Goal: Task Accomplishment & Management: Manage account settings

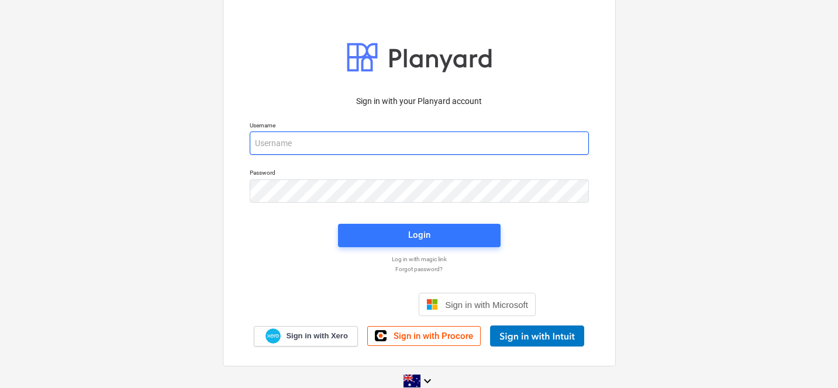
click at [309, 134] on input "email" at bounding box center [419, 143] width 339 height 23
type input "[PERSON_NAME][EMAIL_ADDRESS][DOMAIN_NAME]"
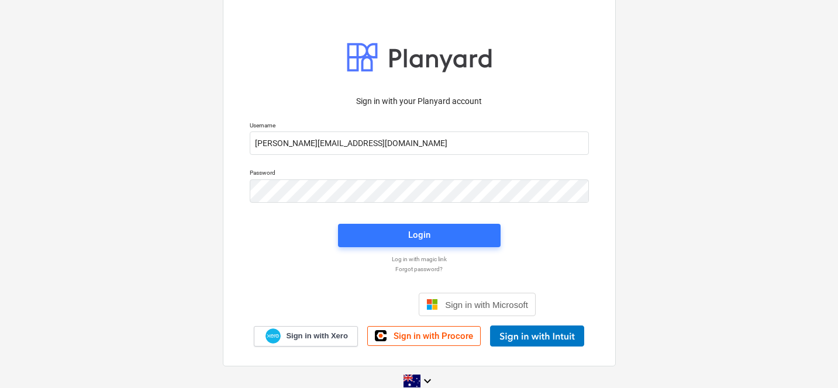
click at [348, 218] on div "Login" at bounding box center [419, 235] width 177 height 37
click at [348, 226] on button "Login" at bounding box center [419, 235] width 162 height 23
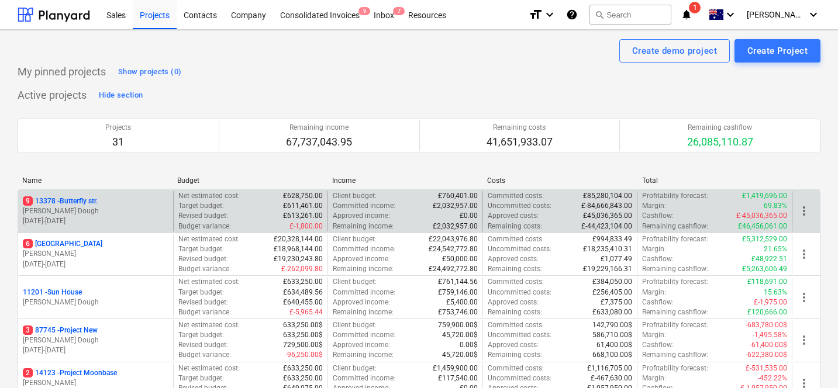
click at [796, 201] on div "more_vert" at bounding box center [805, 211] width 28 height 40
click at [801, 213] on span "more_vert" at bounding box center [804, 211] width 14 height 14
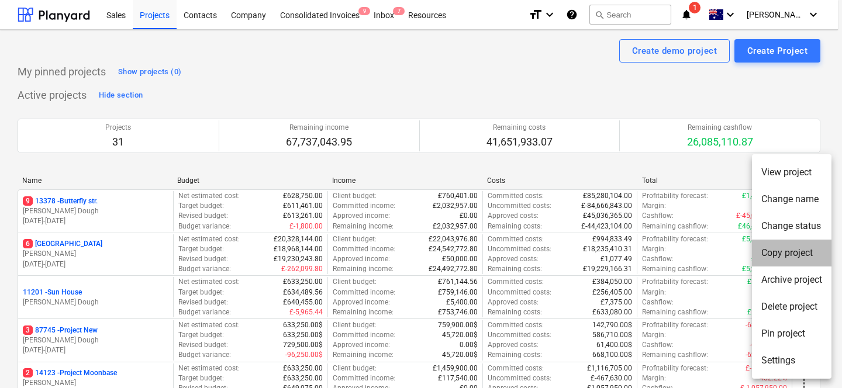
click at [782, 248] on li "Copy project" at bounding box center [791, 253] width 79 height 27
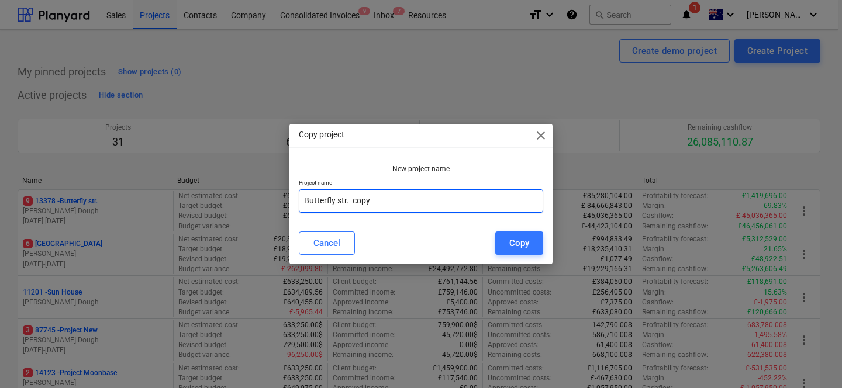
click at [401, 200] on input "Butterfly str. copy" at bounding box center [421, 200] width 244 height 23
type input "B"
type input "[GEOGRAPHIC_DATA]"
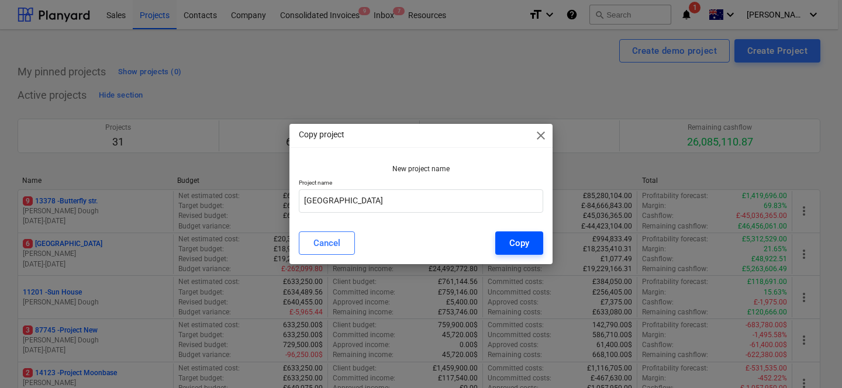
click at [521, 248] on div "Copy" at bounding box center [519, 243] width 20 height 15
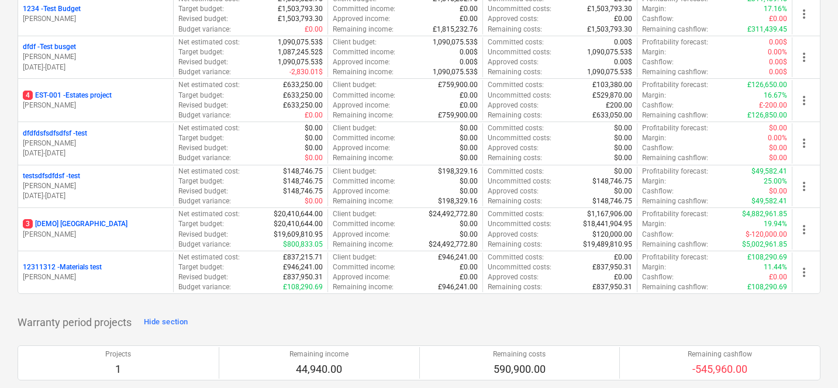
scroll to position [7, 0]
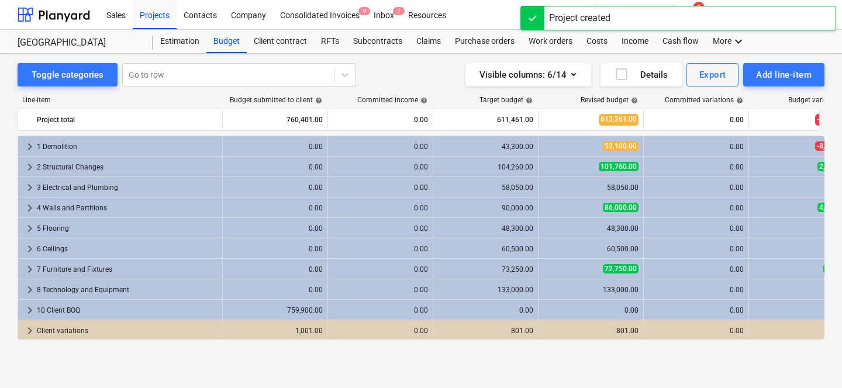
click at [169, 99] on div "Line-item" at bounding box center [120, 100] width 205 height 8
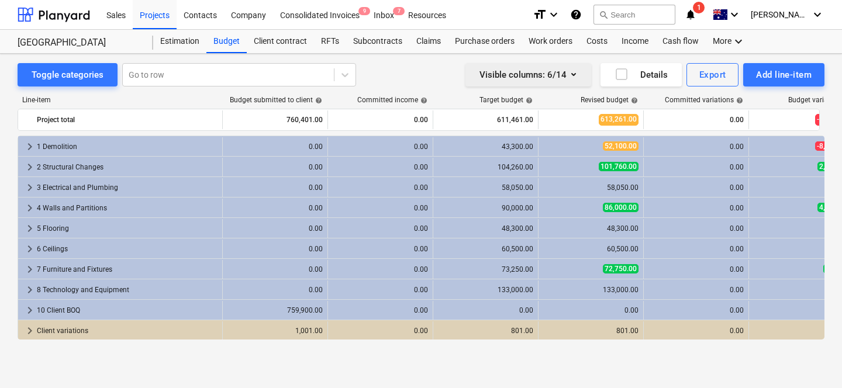
click at [580, 78] on button "Visible columns : 6/14" at bounding box center [528, 74] width 126 height 23
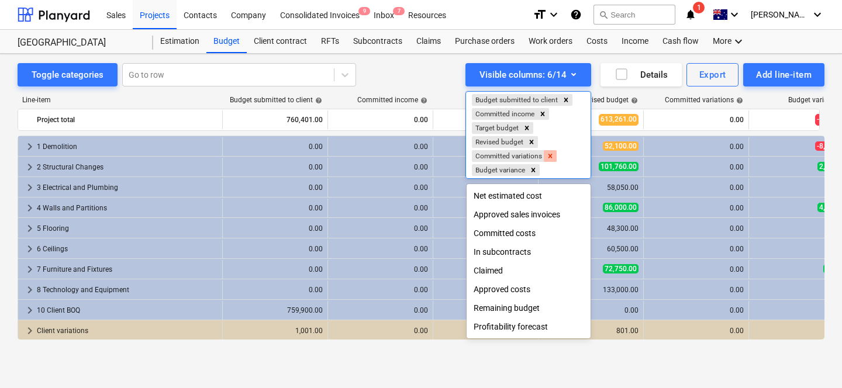
click at [548, 155] on icon "Remove Committed variations" at bounding box center [550, 156] width 8 height 8
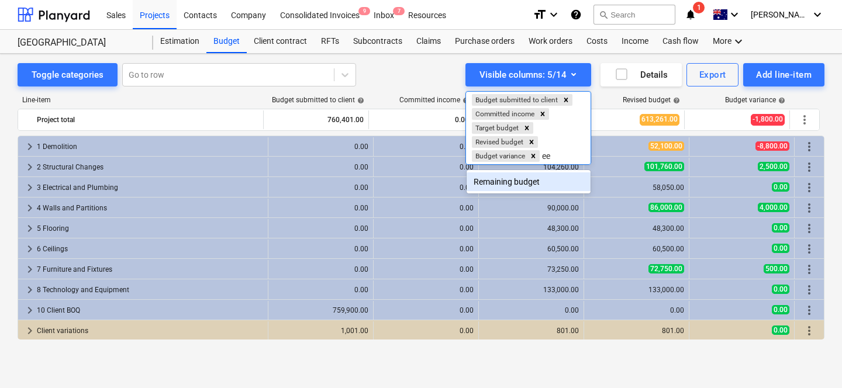
type input "e"
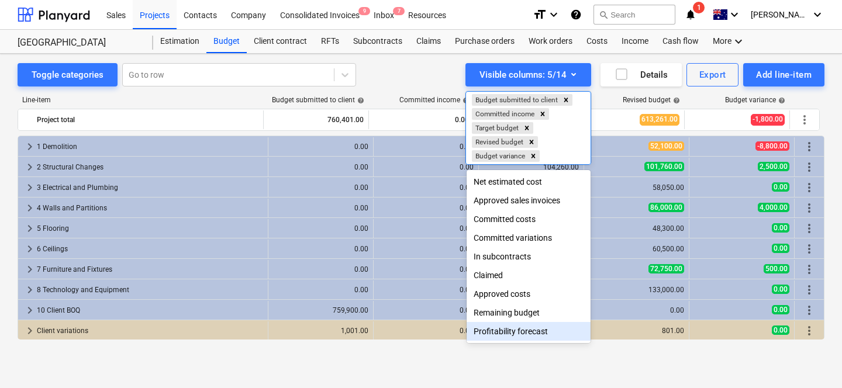
click at [509, 333] on div "Profitability forecast" at bounding box center [528, 331] width 124 height 19
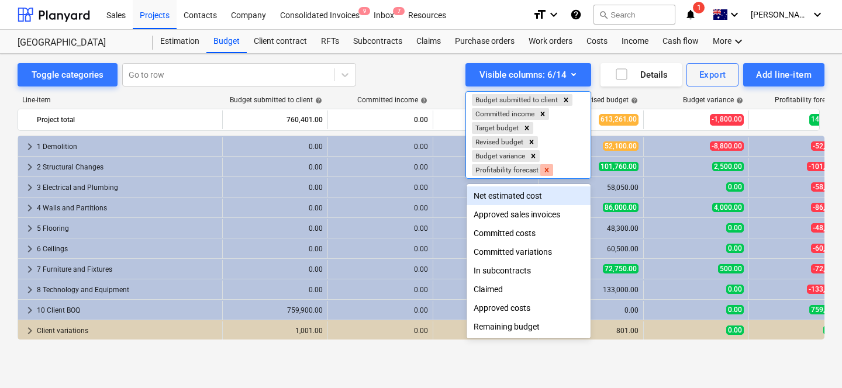
click at [548, 172] on icon "Remove Profitability forecast" at bounding box center [546, 170] width 8 height 8
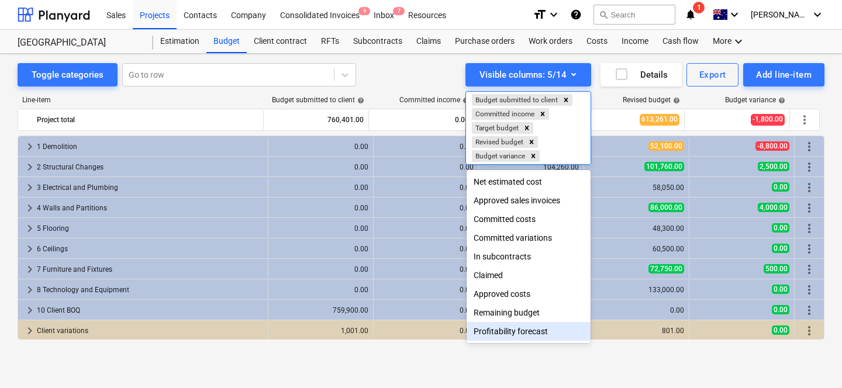
click at [516, 338] on div "Profitability forecast" at bounding box center [528, 331] width 124 height 19
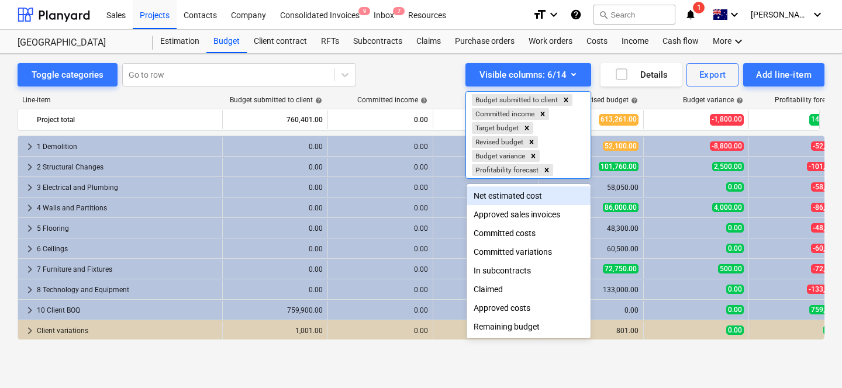
click at [436, 74] on div at bounding box center [421, 194] width 842 height 388
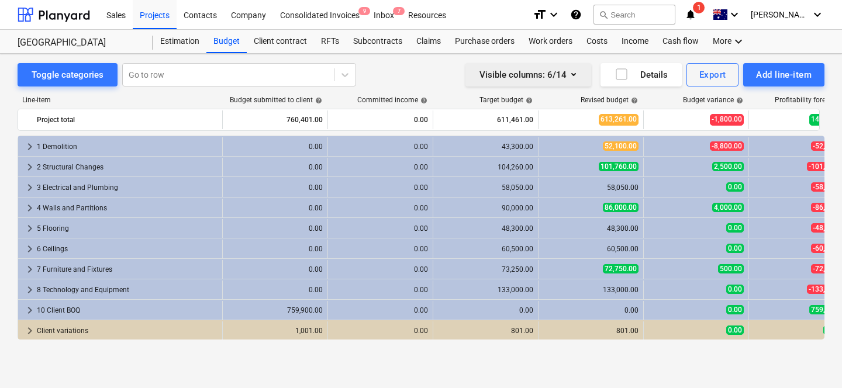
click at [567, 77] on icon "button" at bounding box center [573, 74] width 14 height 14
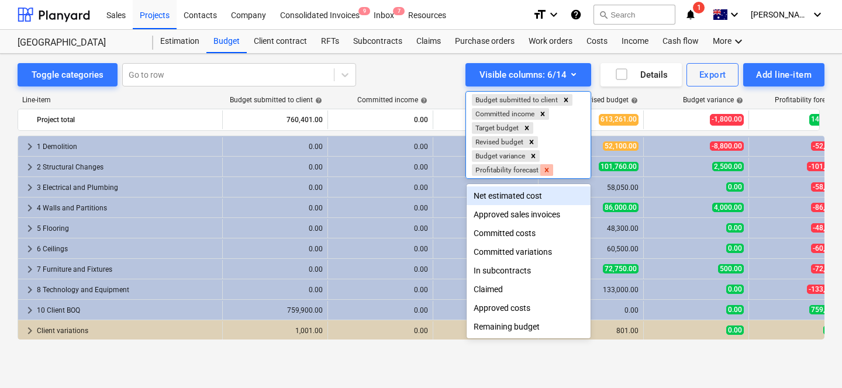
click at [544, 168] on icon "Remove Profitability forecast" at bounding box center [546, 170] width 8 height 8
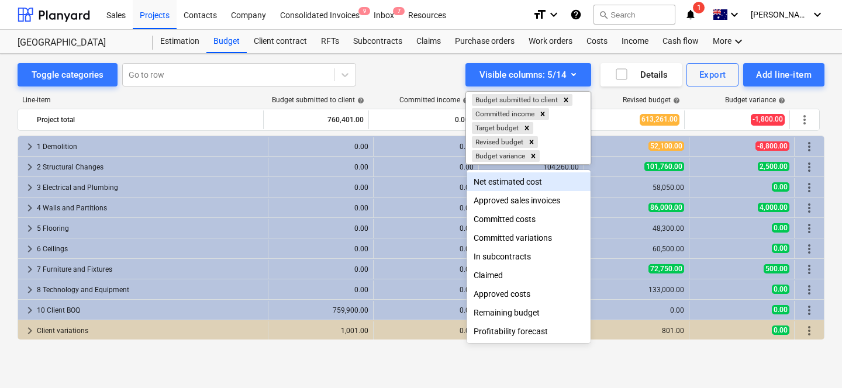
click at [406, 85] on div at bounding box center [421, 194] width 842 height 388
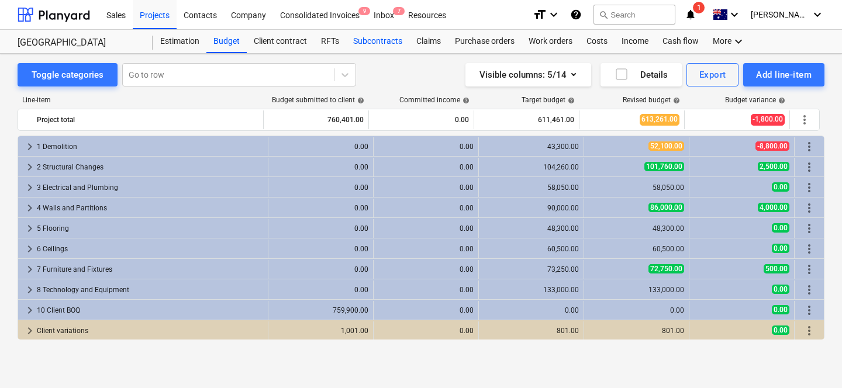
click at [374, 36] on div "Subcontracts" at bounding box center [377, 41] width 63 height 23
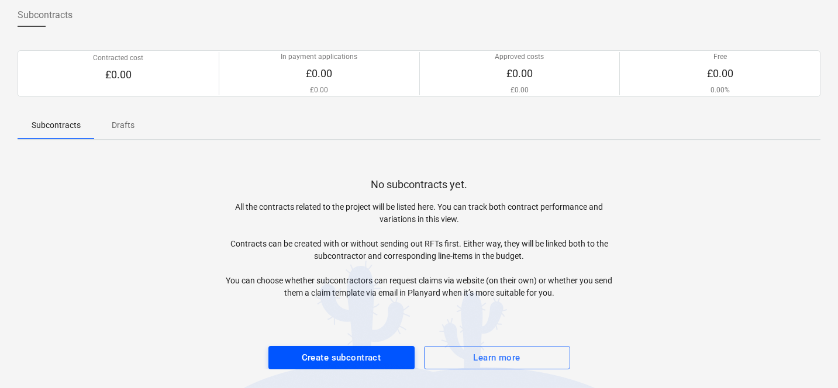
click at [321, 362] on div "Create subcontract" at bounding box center [341, 357] width 79 height 15
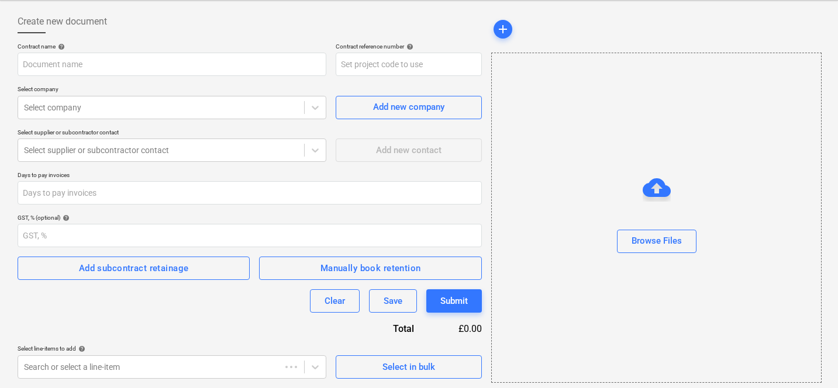
scroll to position [53, 0]
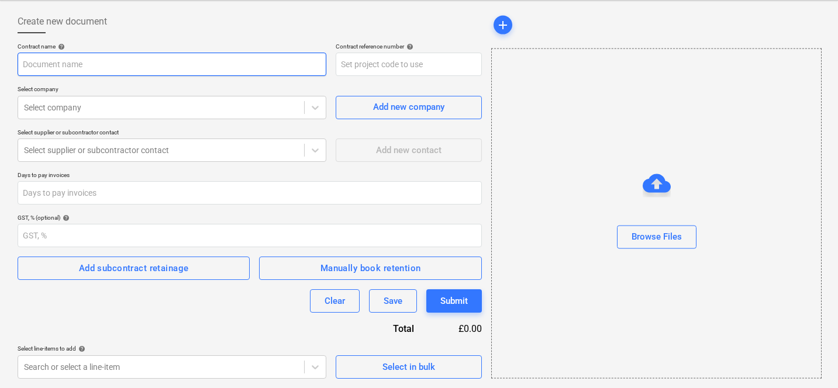
click at [216, 73] on input "text" at bounding box center [172, 64] width 309 height 23
type input "Test approvals"
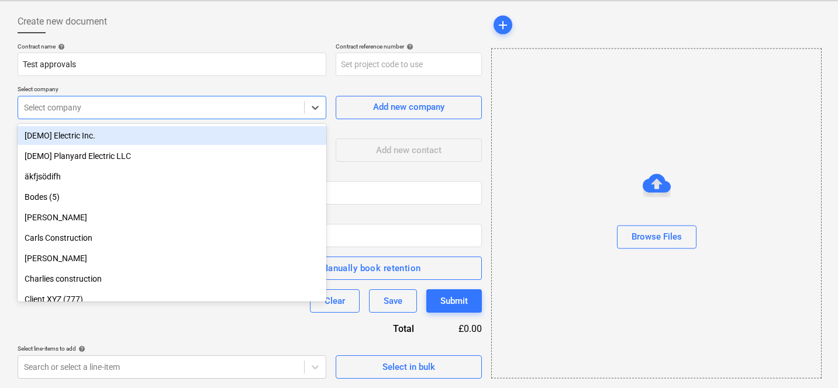
click at [162, 112] on div at bounding box center [161, 108] width 274 height 12
click at [149, 134] on div "[DEMO] Electric Inc." at bounding box center [172, 135] width 309 height 19
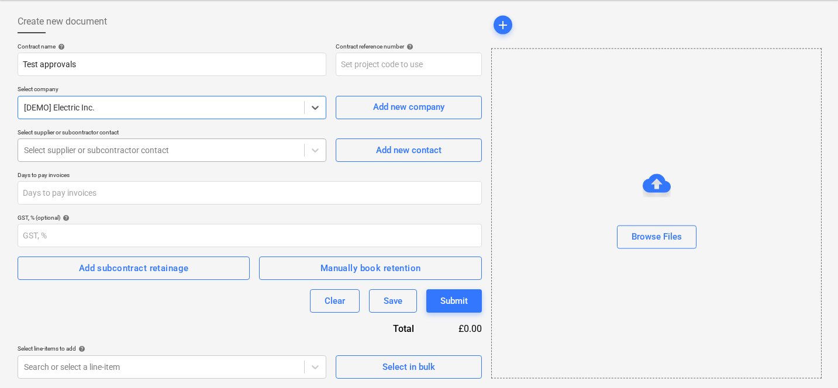
click at [171, 159] on div "Select supplier or subcontractor contact" at bounding box center [172, 150] width 309 height 23
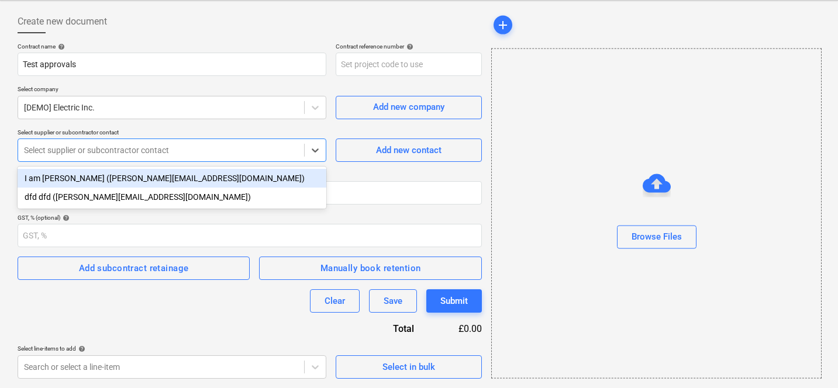
click at [164, 175] on div "I am Carl Edlund (carl@planyard.com)" at bounding box center [172, 178] width 309 height 19
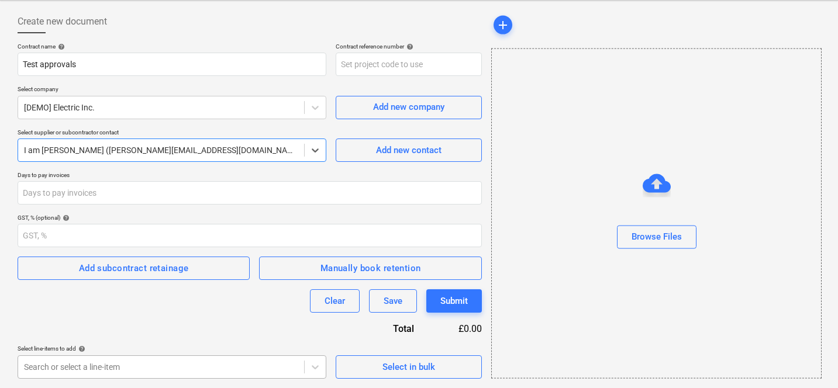
click at [265, 335] on body "Sales Projects Contacts Company Consolidated Invoices 9 Inbox 7 Resources forma…" at bounding box center [419, 141] width 838 height 388
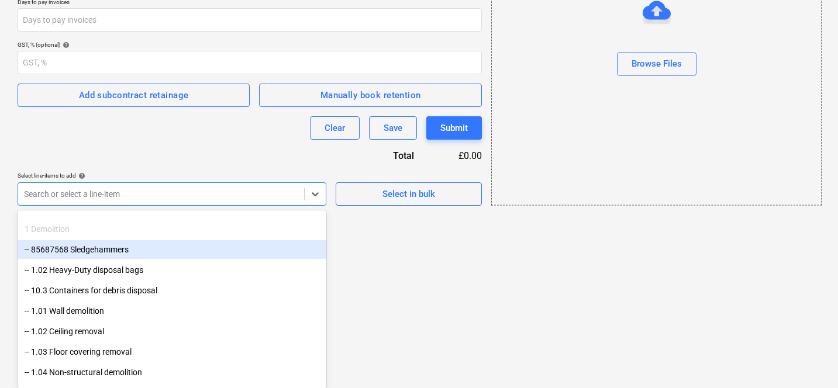
scroll to position [67, 0]
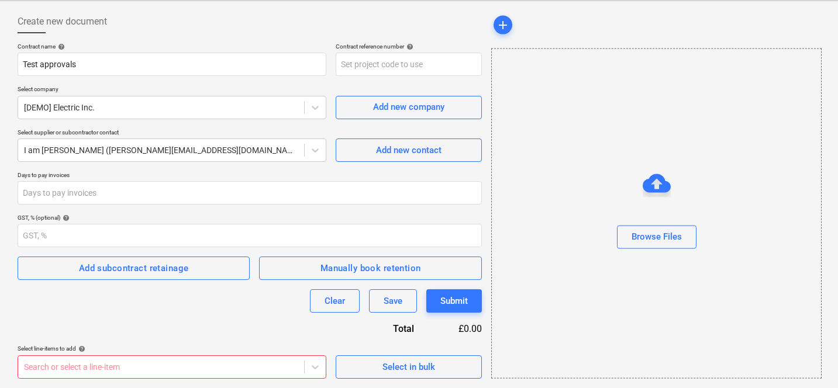
click at [372, 205] on div "Contract name help Test approvals Contract reference number help Select company…" at bounding box center [250, 211] width 464 height 336
click at [358, 372] on span "Select in bulk" at bounding box center [408, 366] width 117 height 15
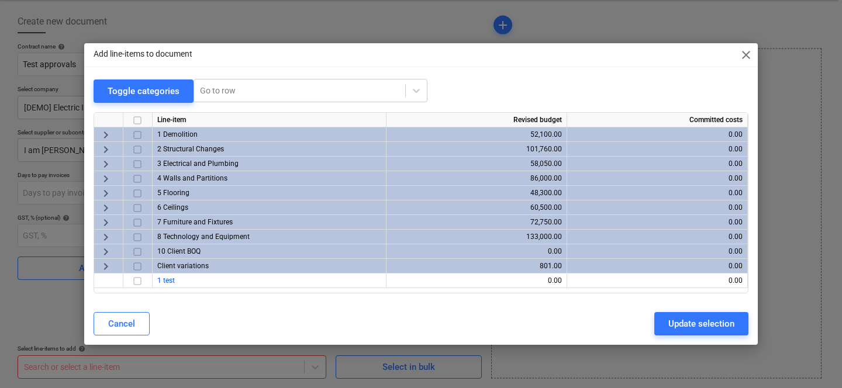
click at [136, 129] on input "checkbox" at bounding box center [137, 135] width 14 height 14
click at [670, 312] on button "Update selection" at bounding box center [701, 323] width 94 height 23
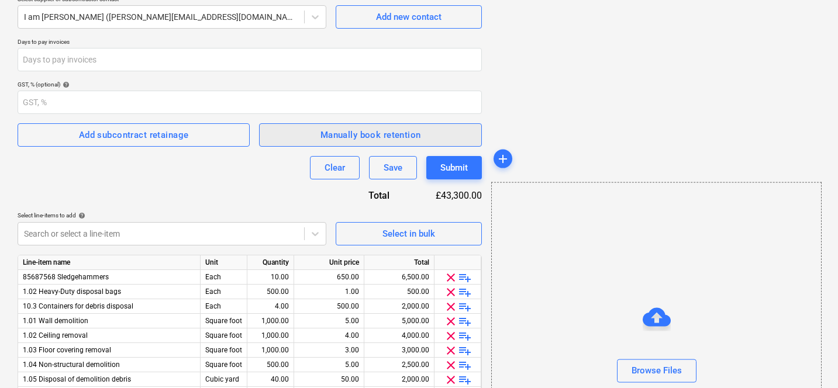
scroll to position [320, 0]
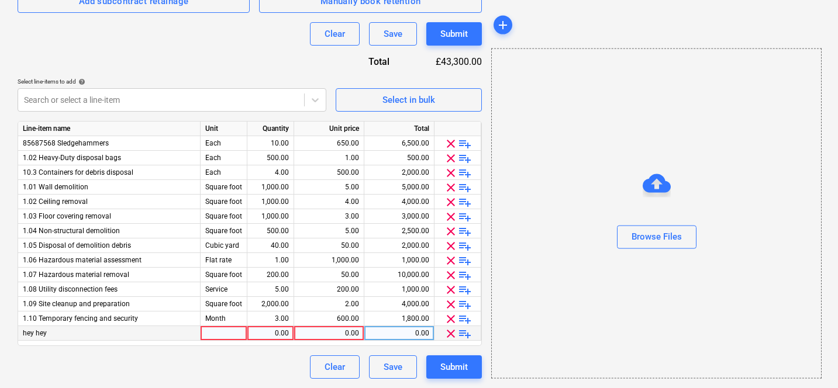
click at [447, 334] on span "clear" at bounding box center [451, 334] width 14 height 14
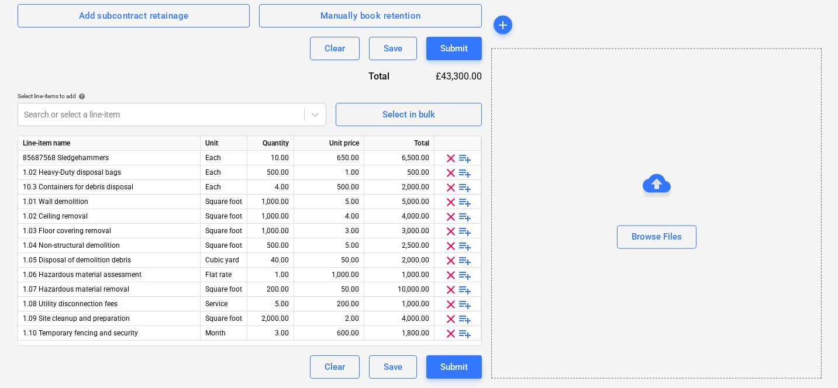
scroll to position [306, 0]
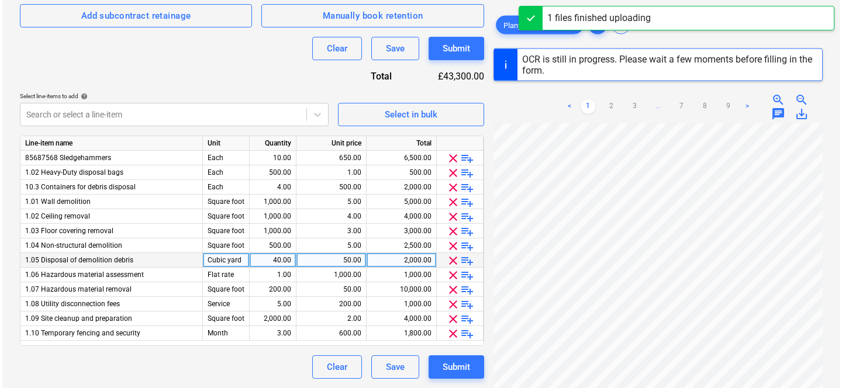
scroll to position [306, 0]
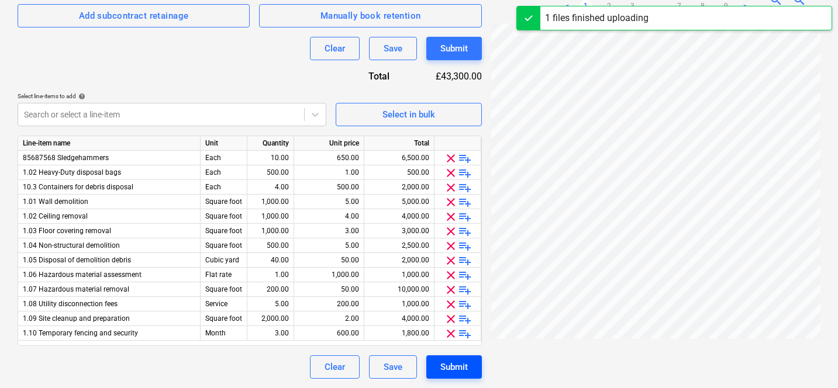
click at [447, 359] on div "Submit" at bounding box center [453, 366] width 27 height 15
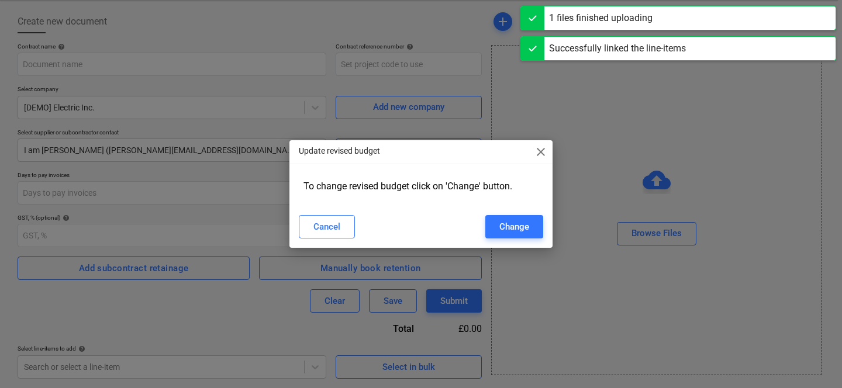
scroll to position [53, 0]
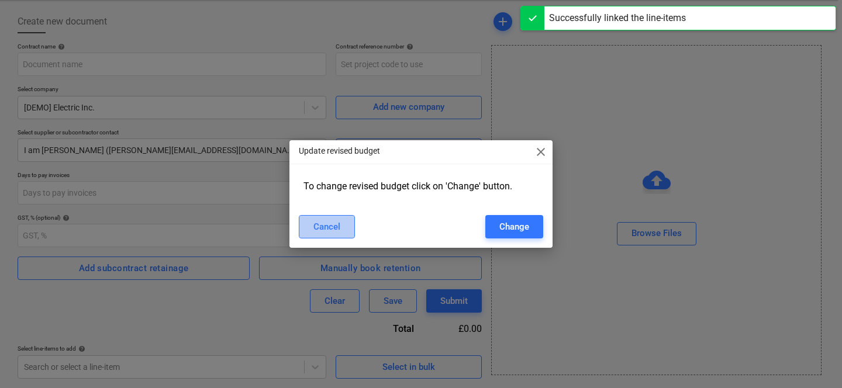
click at [334, 223] on div "Cancel" at bounding box center [326, 226] width 27 height 15
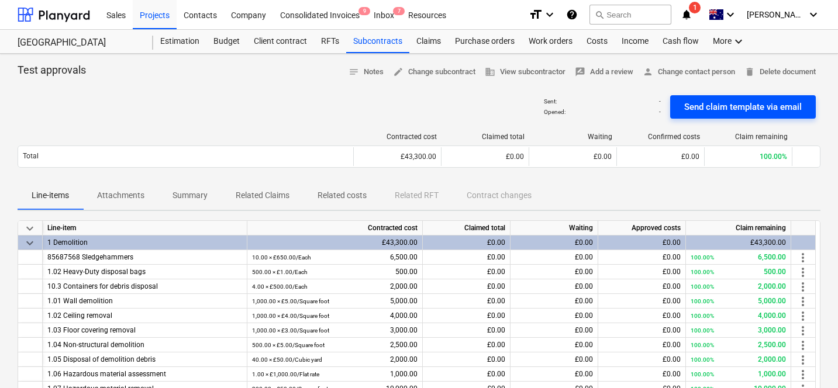
click at [689, 109] on div "Send claim template via email" at bounding box center [742, 106] width 117 height 15
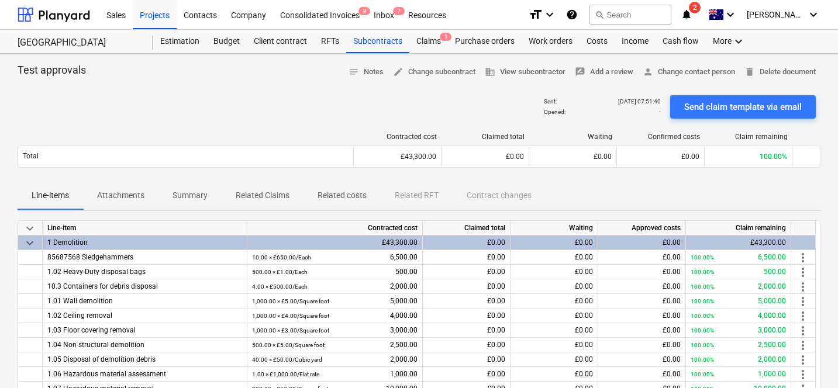
click at [711, 4] on div "format_size keyboard_arrow_down help search Search notifications 2 keyboard_arr…" at bounding box center [674, 14] width 292 height 29
click at [692, 8] on icon "notifications" at bounding box center [686, 15] width 12 height 14
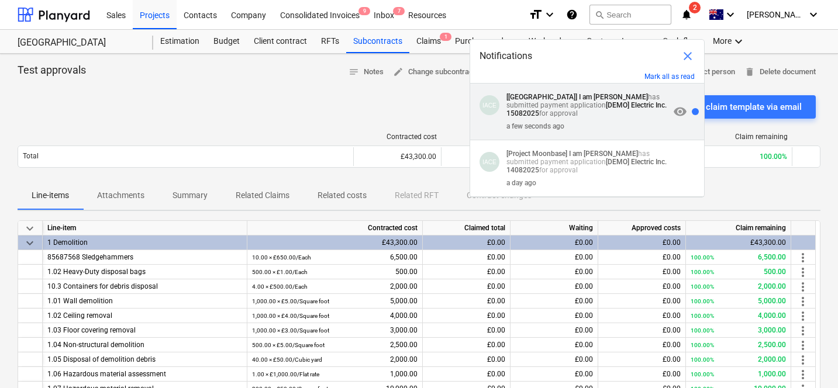
click at [607, 105] on strong "[DEMO] Electric Inc. 15082025" at bounding box center [586, 109] width 160 height 16
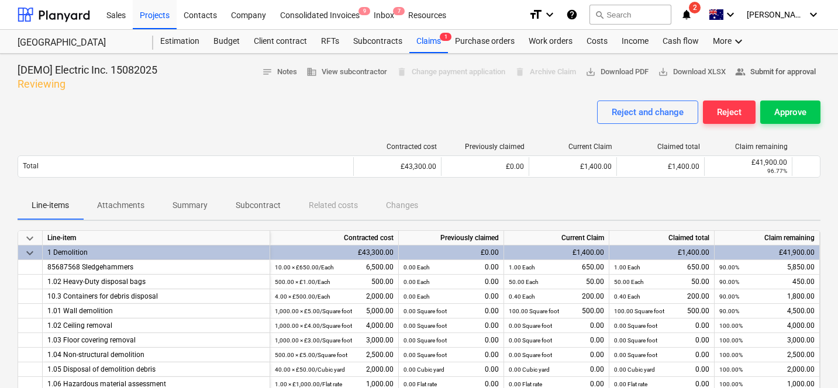
click at [761, 72] on span "people_alt Submit for approval" at bounding box center [775, 71] width 81 height 13
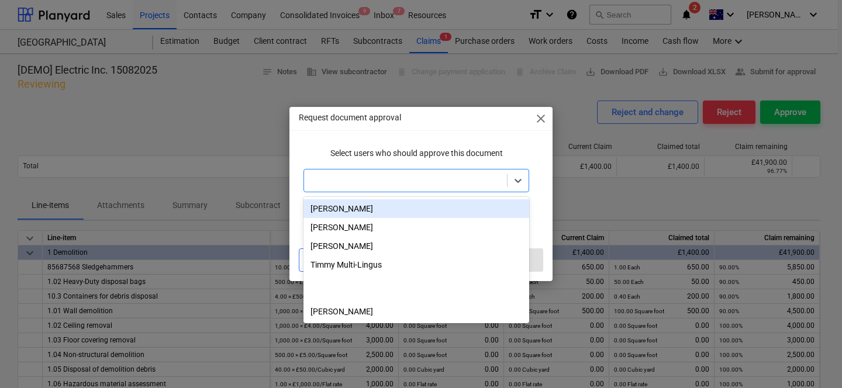
click at [455, 175] on div at bounding box center [405, 181] width 191 height 12
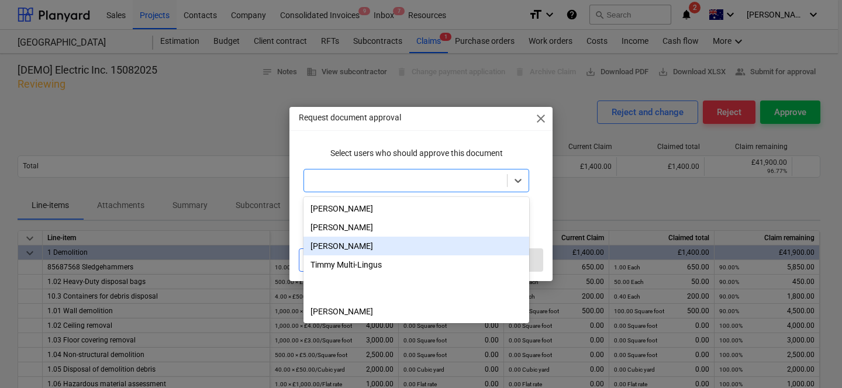
click at [407, 243] on div "[PERSON_NAME]" at bounding box center [416, 246] width 226 height 19
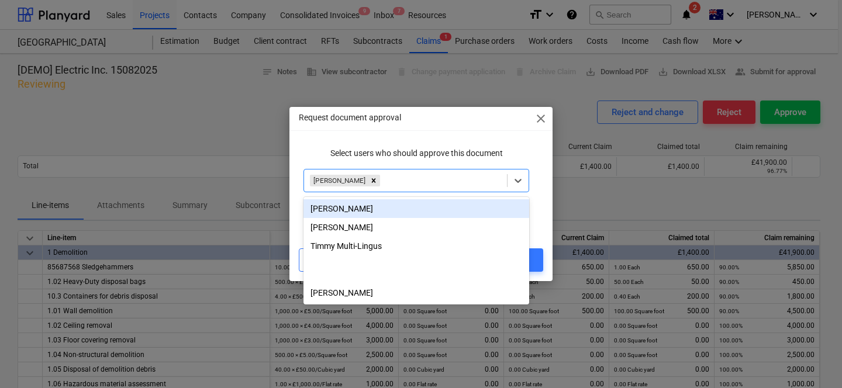
click at [453, 134] on div "Request document approval close Select users who should approve this document o…" at bounding box center [420, 194] width 263 height 174
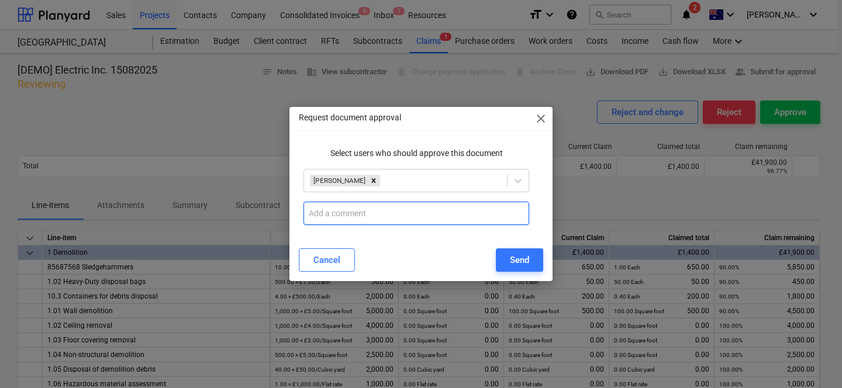
click at [497, 212] on input "text" at bounding box center [416, 213] width 226 height 23
type input "Approve t"
click at [523, 185] on icon at bounding box center [518, 181] width 12 height 12
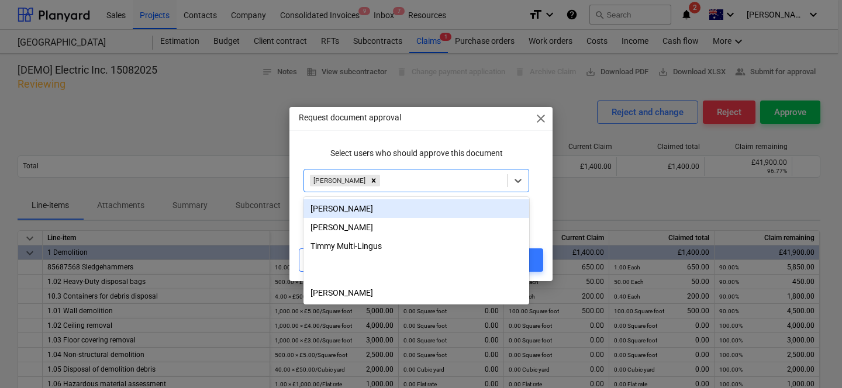
click at [437, 210] on div "[PERSON_NAME]" at bounding box center [416, 208] width 226 height 19
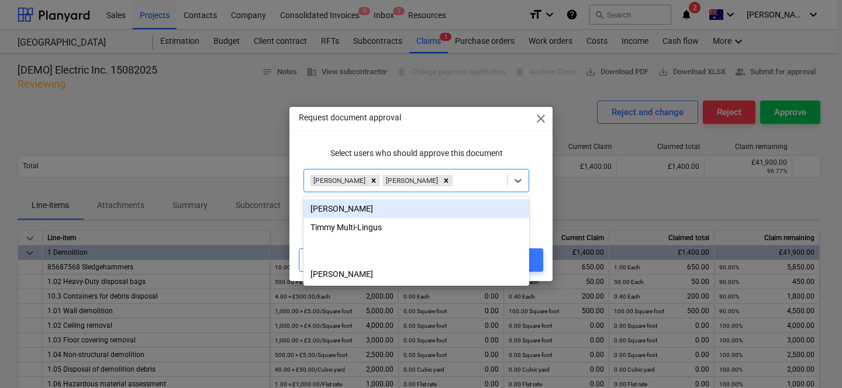
click at [454, 134] on div "Request document approval close Select users who should approve this document o…" at bounding box center [420, 194] width 263 height 174
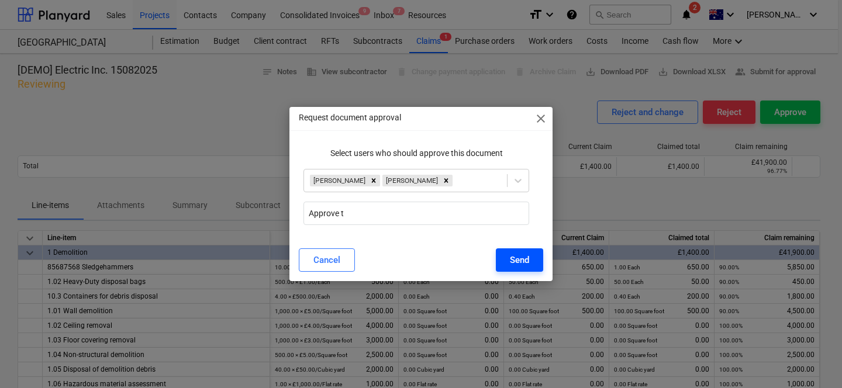
click at [506, 256] on button "Send" at bounding box center [519, 259] width 47 height 23
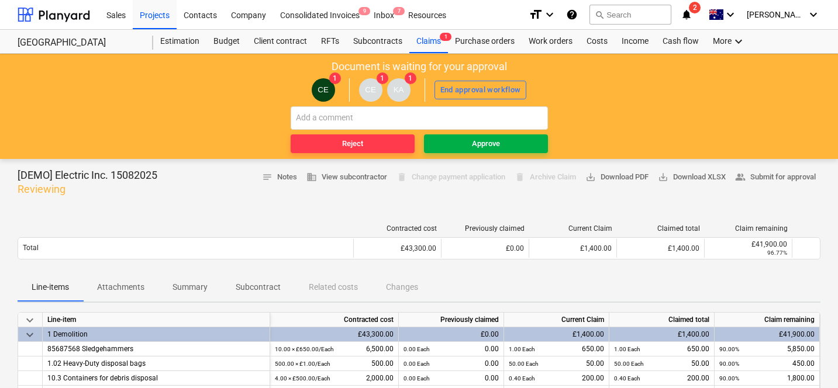
click at [493, 147] on div "Approve" at bounding box center [486, 143] width 28 height 13
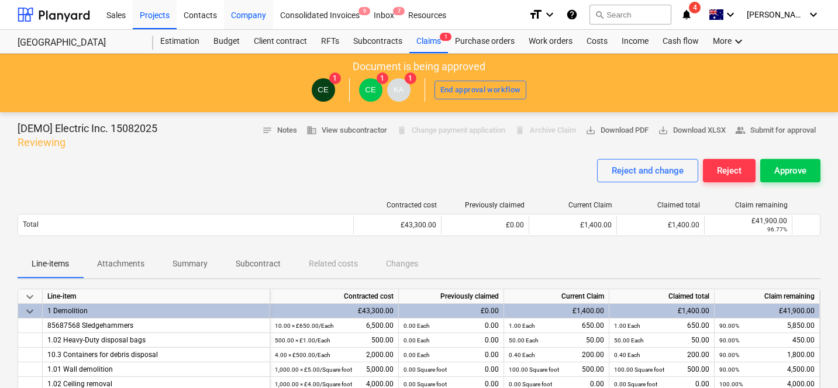
click at [241, 18] on div "Company" at bounding box center [248, 14] width 49 height 30
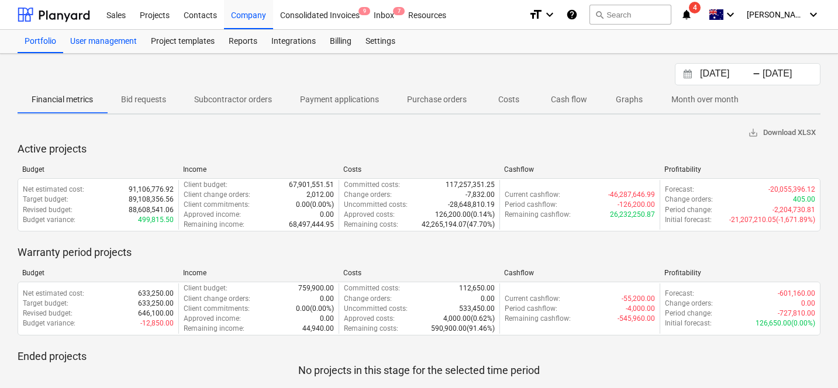
click at [120, 43] on div "User management" at bounding box center [103, 41] width 81 height 23
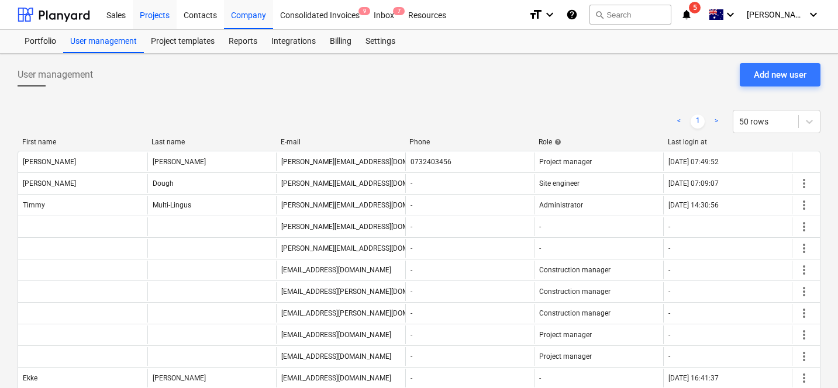
click at [167, 17] on div "Projects" at bounding box center [155, 14] width 44 height 30
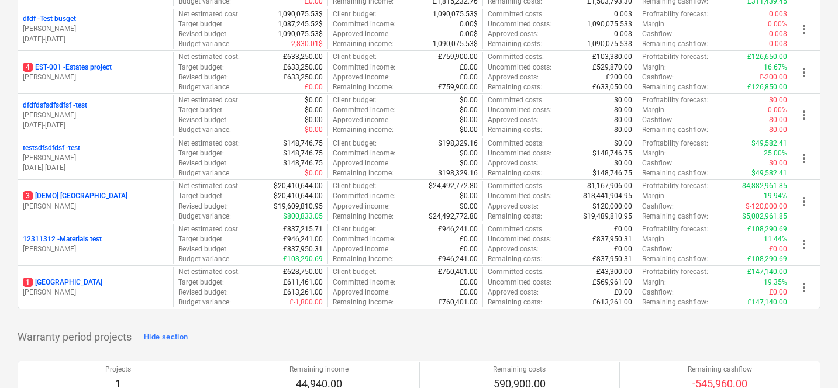
scroll to position [1339, 0]
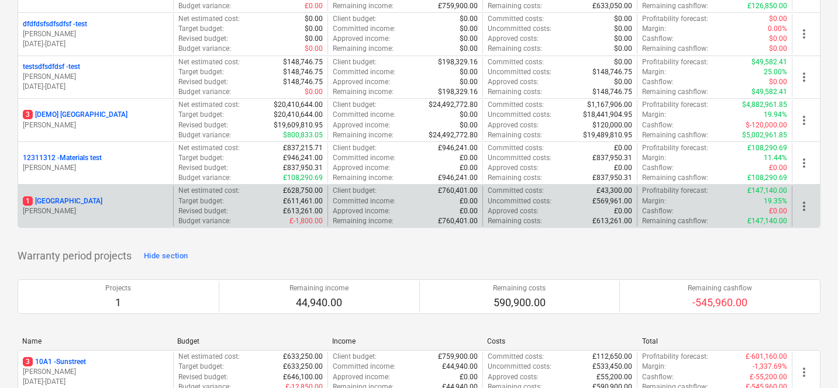
click at [114, 211] on p "[PERSON_NAME]" at bounding box center [96, 211] width 146 height 10
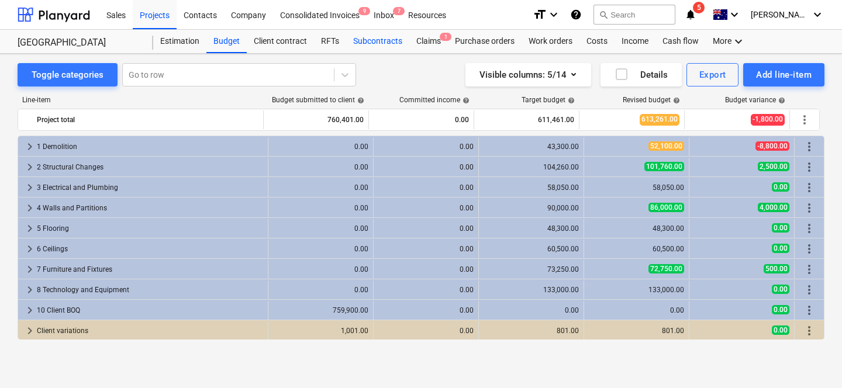
click at [368, 36] on div "Subcontracts" at bounding box center [377, 41] width 63 height 23
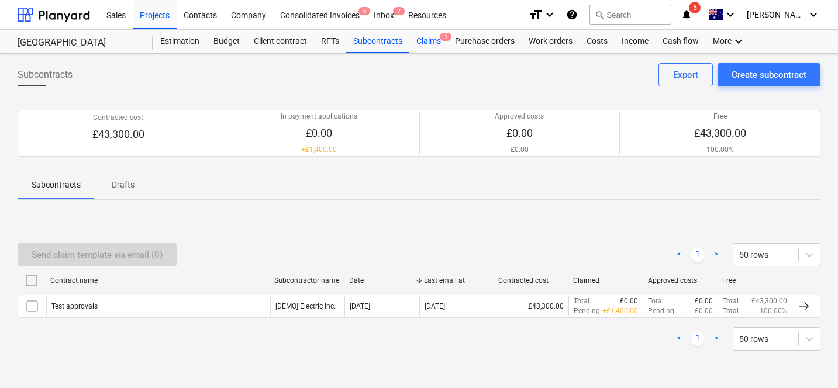
click at [436, 38] on div "Claims 1" at bounding box center [428, 41] width 39 height 23
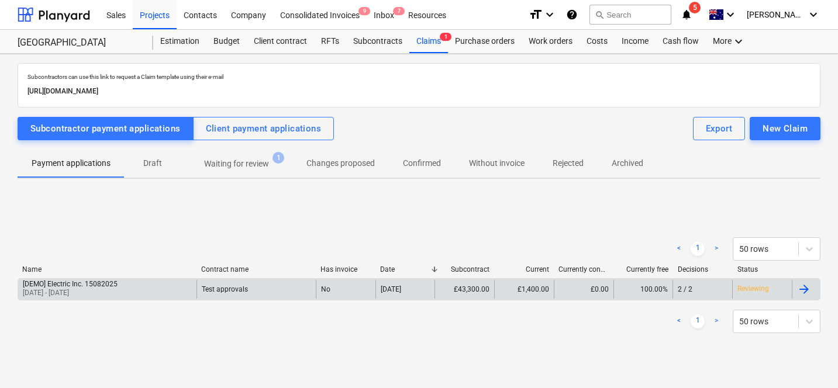
click at [125, 289] on div "[DEMO] Electric Inc. 15082025 01 Aug 2025 - 31 Aug 2025" at bounding box center [107, 289] width 178 height 19
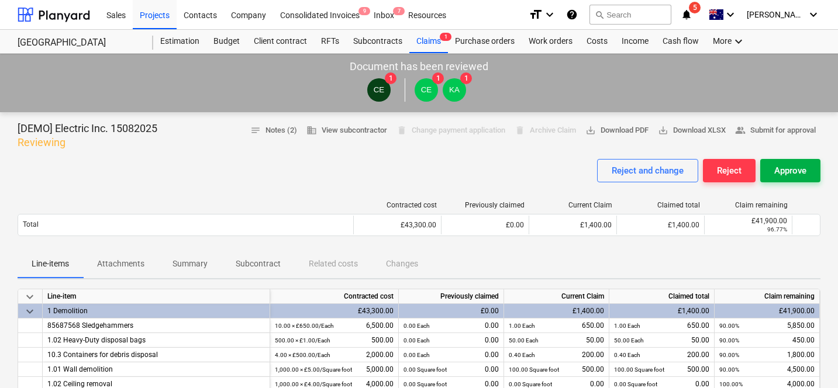
click at [801, 162] on button "Approve" at bounding box center [790, 170] width 60 height 23
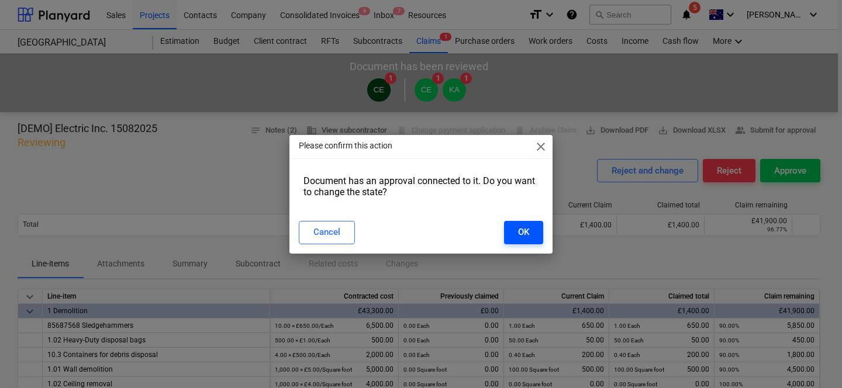
click at [514, 227] on button "OK" at bounding box center [523, 232] width 39 height 23
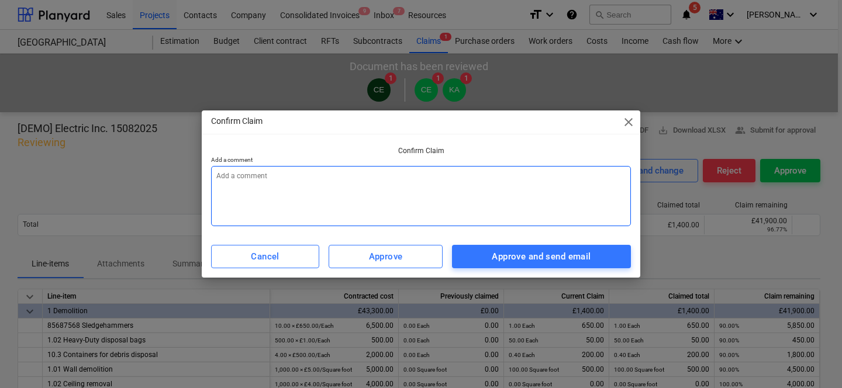
click at [492, 216] on textarea at bounding box center [421, 196] width 420 height 60
type textarea "x"
type textarea "A"
type textarea "x"
type textarea "Al"
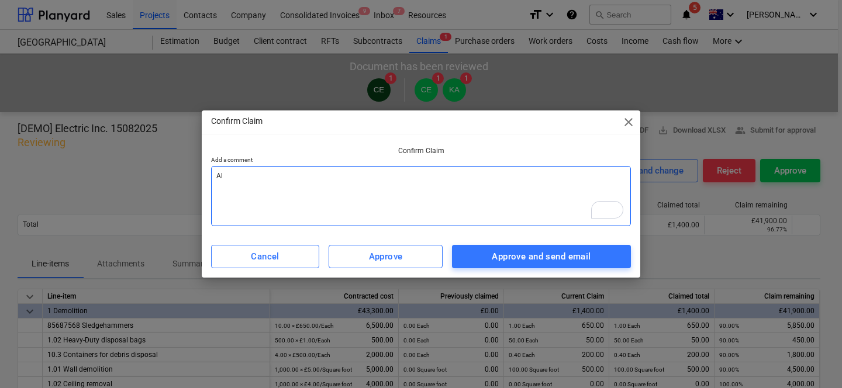
type textarea "x"
type textarea "All"
type textarea "x"
type textarea "All"
type textarea "x"
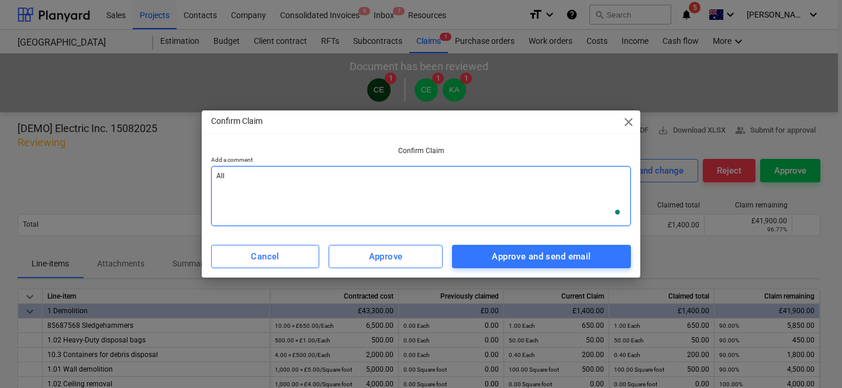
type textarea "All g"
type textarea "x"
type textarea "All go"
type textarea "x"
type textarea "All goo"
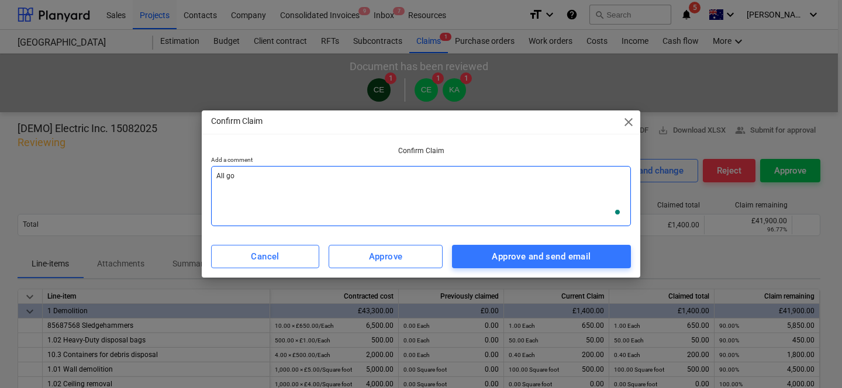
type textarea "x"
type textarea "All good"
type textarea "x"
type textarea "All good"
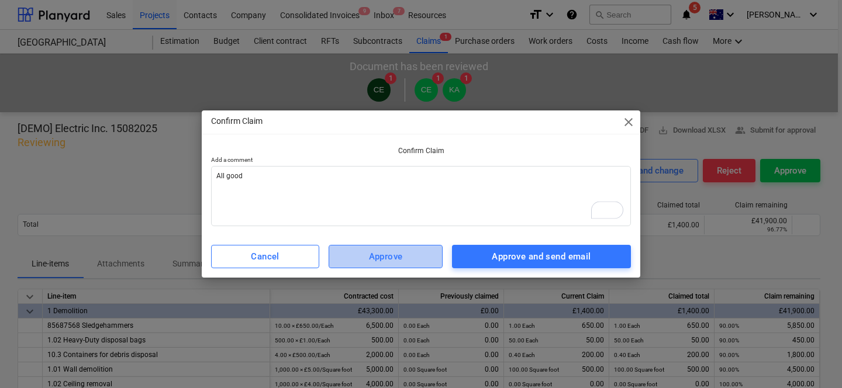
click at [426, 258] on span "Approve" at bounding box center [385, 256] width 88 height 15
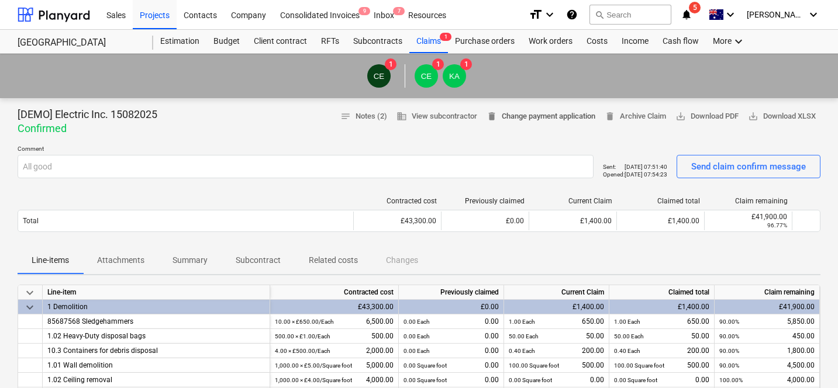
click at [520, 122] on span "delete Change payment application" at bounding box center [540, 116] width 109 height 13
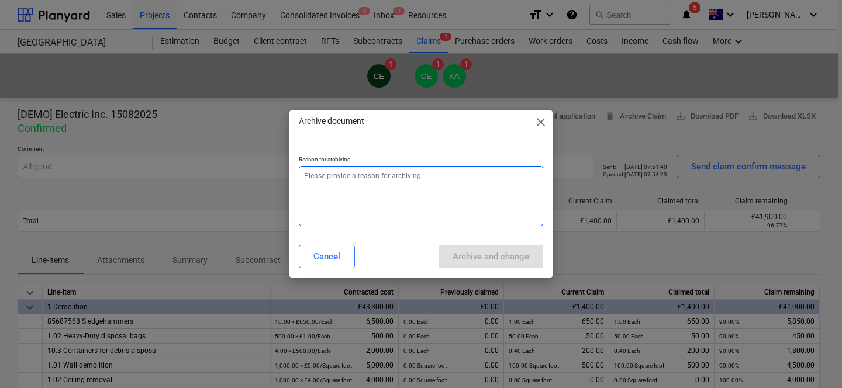
click at [434, 177] on textarea at bounding box center [421, 196] width 244 height 60
type textarea "x"
type textarea "c"
type textarea "x"
type textarea "ch"
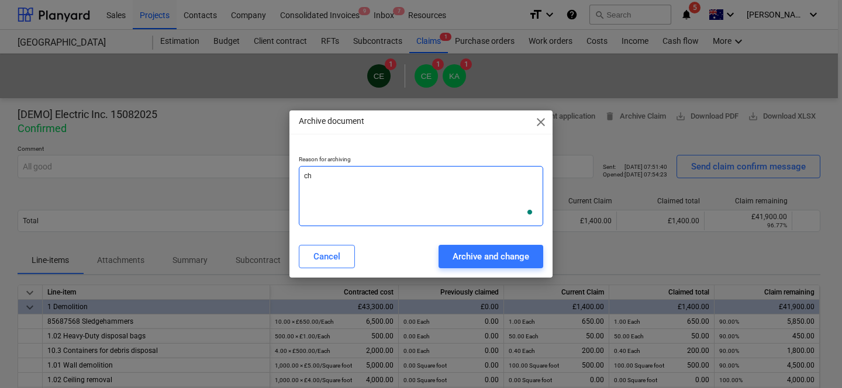
type textarea "x"
type textarea "cha"
type textarea "x"
type textarea "chang"
type textarea "x"
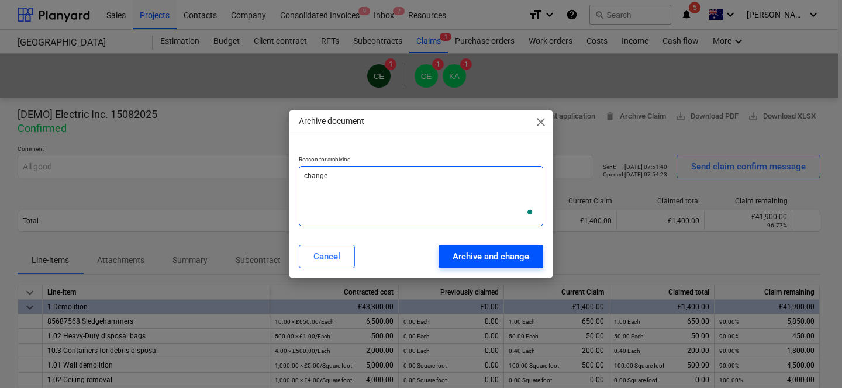
type textarea "change"
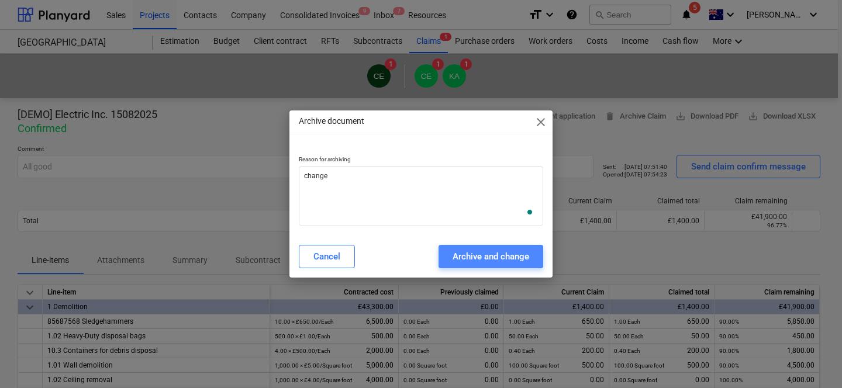
click at [471, 253] on div "Archive and change" at bounding box center [490, 256] width 77 height 15
type textarea "x"
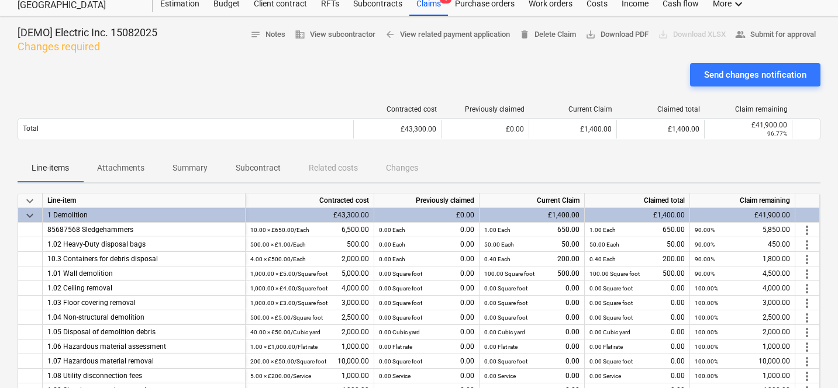
scroll to position [39, 0]
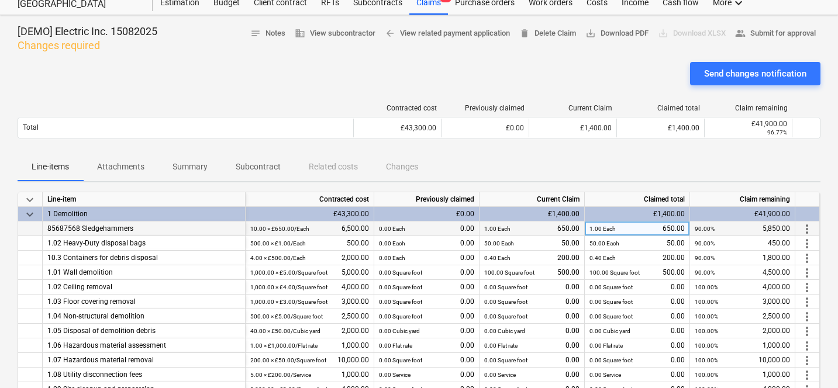
click at [631, 227] on div "1.00 Each 650.00" at bounding box center [636, 229] width 95 height 15
type input "231"
click at [612, 170] on div "Line-items Attachments Summary Subcontract Related costs Changes" at bounding box center [419, 167] width 803 height 28
click at [611, 230] on small "0.36 Each" at bounding box center [602, 229] width 26 height 6
type input "500"
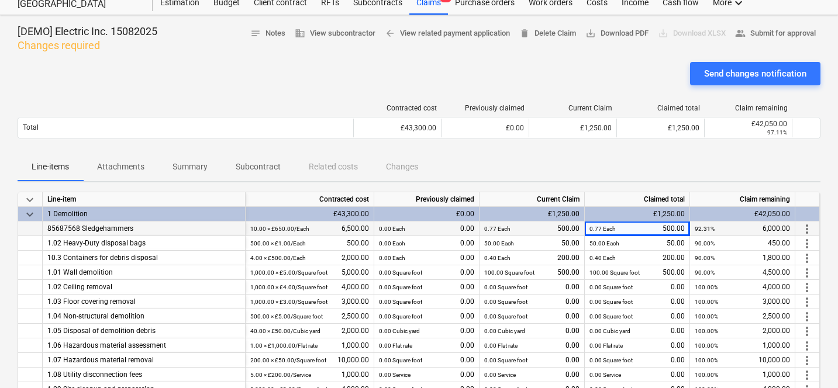
click at [604, 174] on div "Line-items Attachments Summary Subcontract Related costs Changes" at bounding box center [419, 167] width 803 height 28
click at [807, 222] on span "more_vert" at bounding box center [807, 229] width 14 height 14
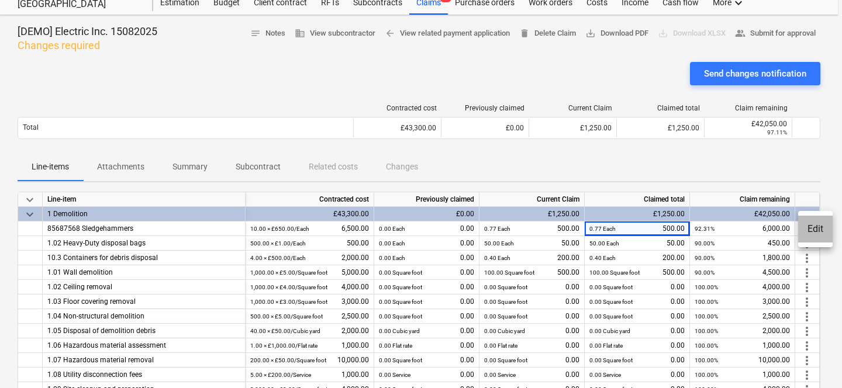
click at [808, 224] on li "Edit" at bounding box center [815, 229] width 34 height 27
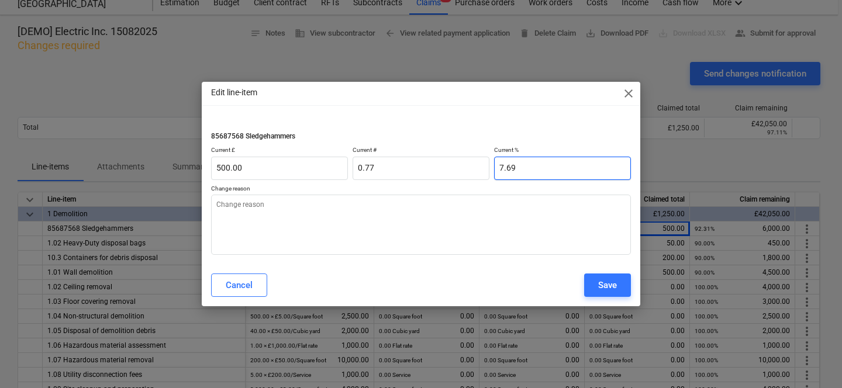
type textarea "x"
type input "7.6923"
click at [520, 171] on input "7.6923" at bounding box center [562, 168] width 137 height 23
type textarea "x"
type input "7.69"
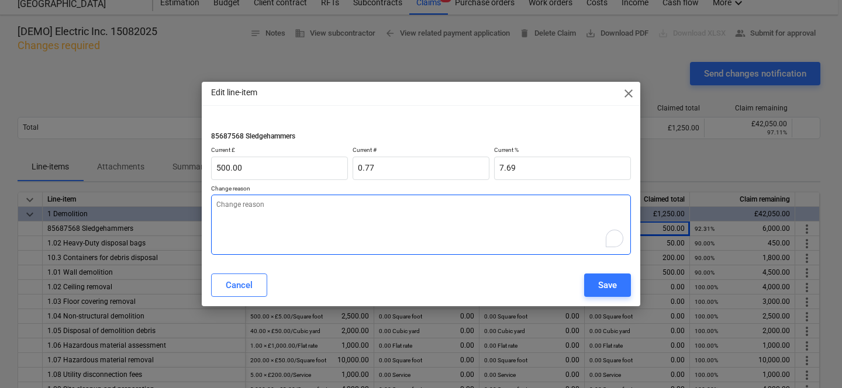
click at [525, 198] on textarea "To enrich screen reader interactions, please activate Accessibility in Grammarl…" at bounding box center [421, 225] width 420 height 60
type textarea "x"
type input "7.6923"
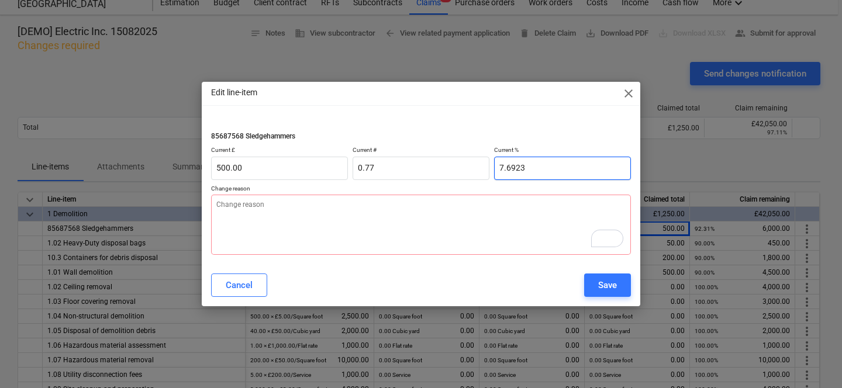
click at [509, 172] on input "7.6923" at bounding box center [562, 168] width 137 height 23
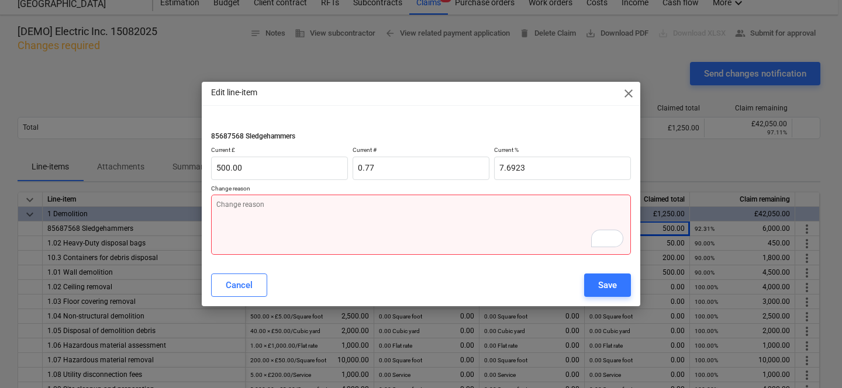
type textarea "x"
type input "7.69"
click at [516, 217] on textarea "To enrich screen reader interactions, please activate Accessibility in Grammarl…" at bounding box center [421, 225] width 420 height 60
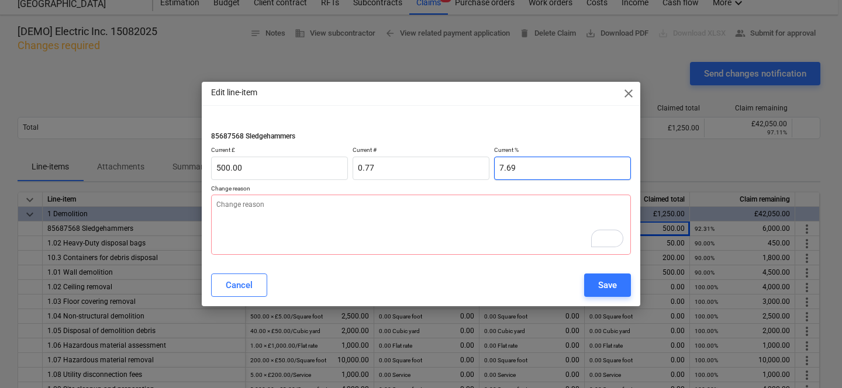
type textarea "x"
type input "7.6923"
click at [546, 158] on input "7.6923" at bounding box center [562, 168] width 137 height 23
type textarea "x"
click at [579, 150] on p "Current %" at bounding box center [562, 151] width 137 height 10
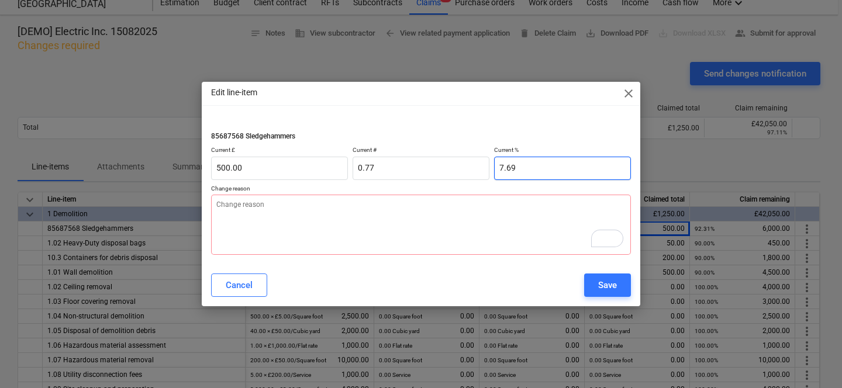
type input "7.6923"
click at [576, 160] on input "7.6923" at bounding box center [562, 168] width 137 height 23
type textarea "x"
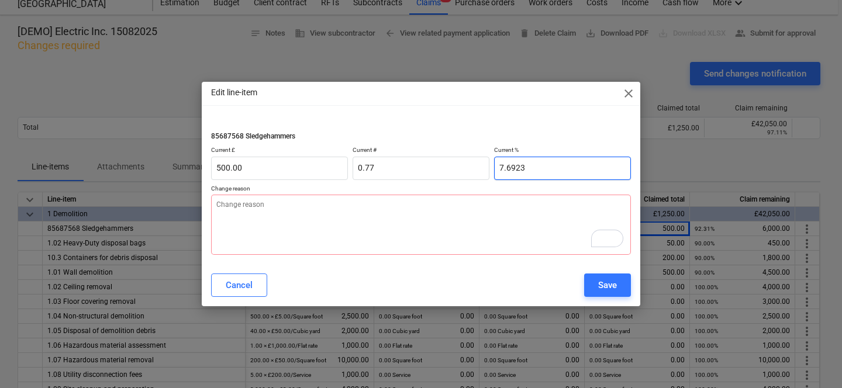
type input "1"
type input "65.00"
type input "0.10"
type textarea "x"
type input "15"
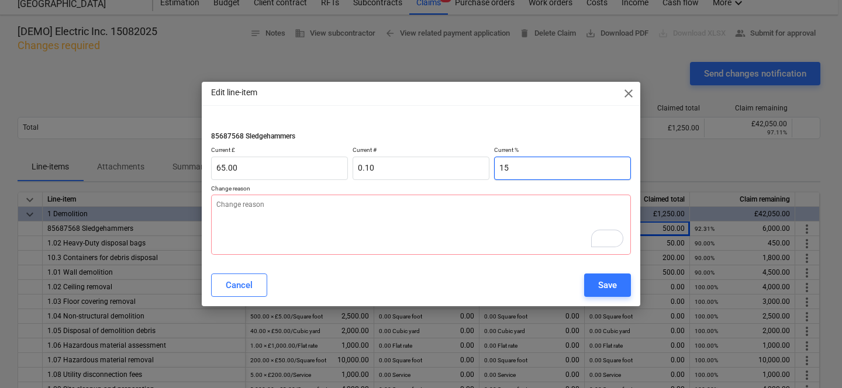
type input "975.00"
type input "1.50"
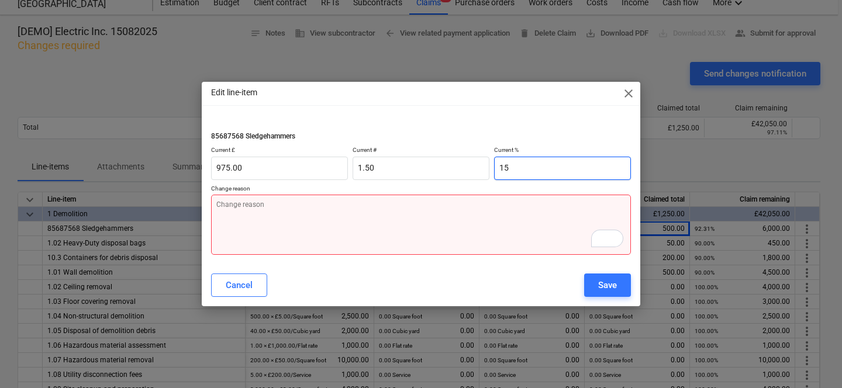
type input "15"
type textarea "x"
type input "15.00"
click at [516, 213] on textarea "To enrich screen reader interactions, please activate Accessibility in Grammarl…" at bounding box center [421, 225] width 420 height 60
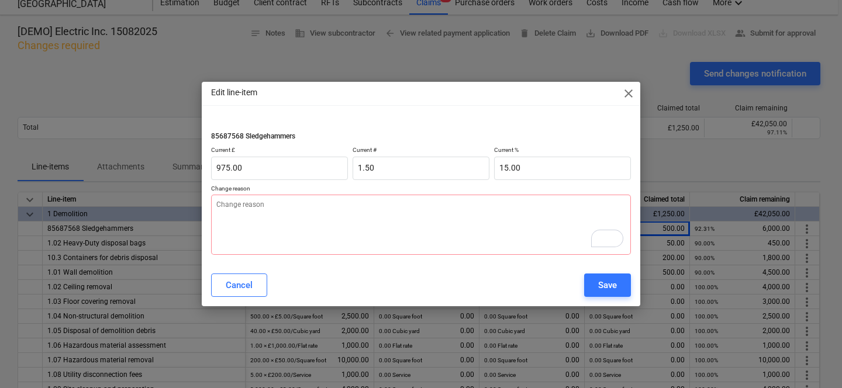
click at [549, 283] on div "Cancel Save" at bounding box center [421, 285] width 420 height 23
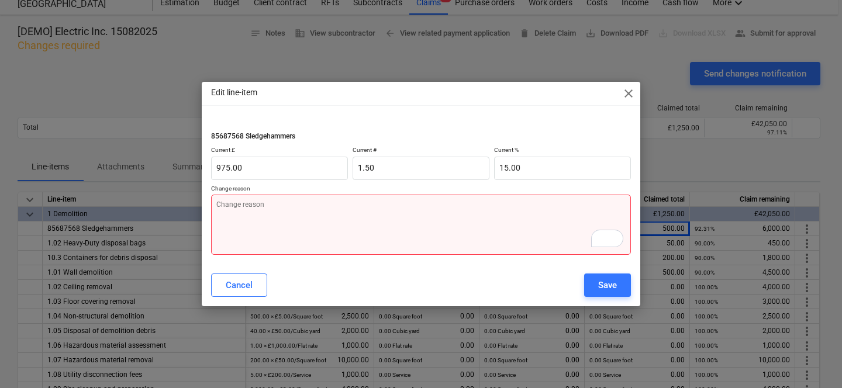
click at [520, 226] on textarea "To enrich screen reader interactions, please activate Accessibility in Grammarl…" at bounding box center [421, 225] width 420 height 60
type textarea "x"
type textarea "N"
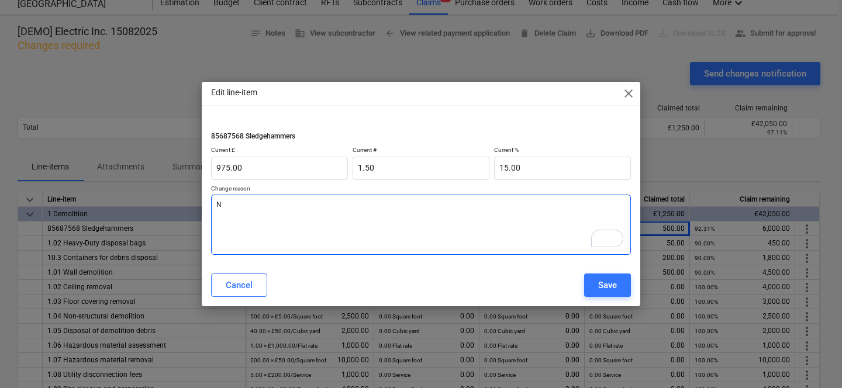
type textarea "x"
type textarea "Not"
type textarea "x"
type textarea "Not"
type textarea "x"
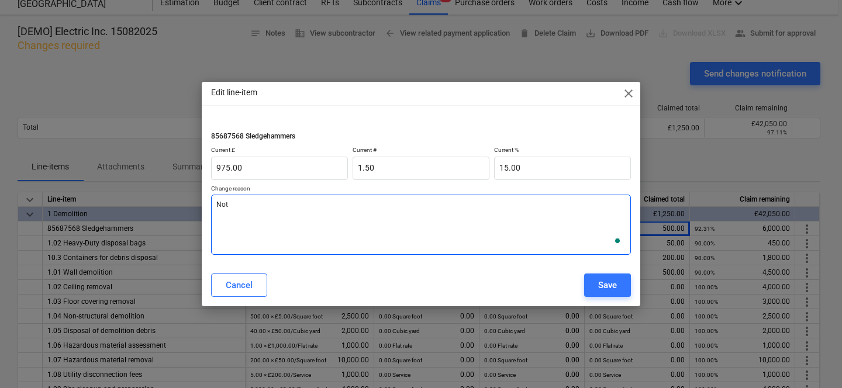
type textarea "Not c"
type textarea "x"
type textarea "Not co"
type textarea "x"
type textarea "Not cor"
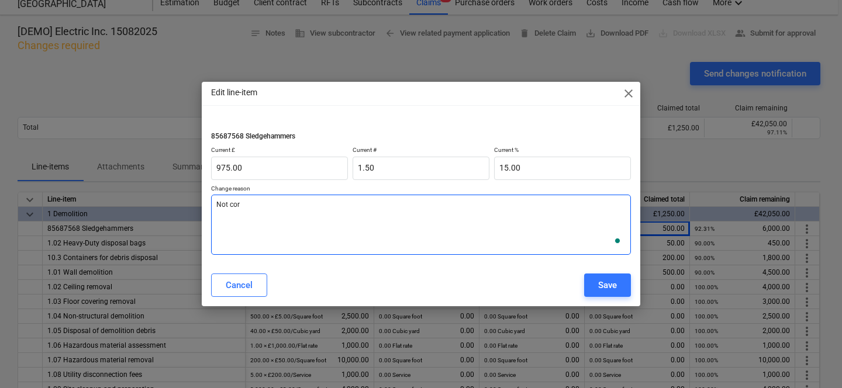
type textarea "x"
type textarea "Not corr"
type textarea "x"
type textarea "Not corre"
type textarea "x"
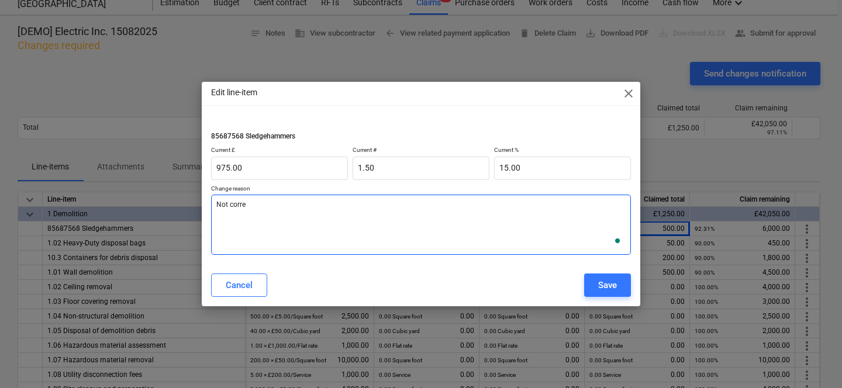
type textarea "Not correc"
type textarea "x"
type textarea "Not correct"
click at [611, 287] on div "Save" at bounding box center [607, 285] width 19 height 15
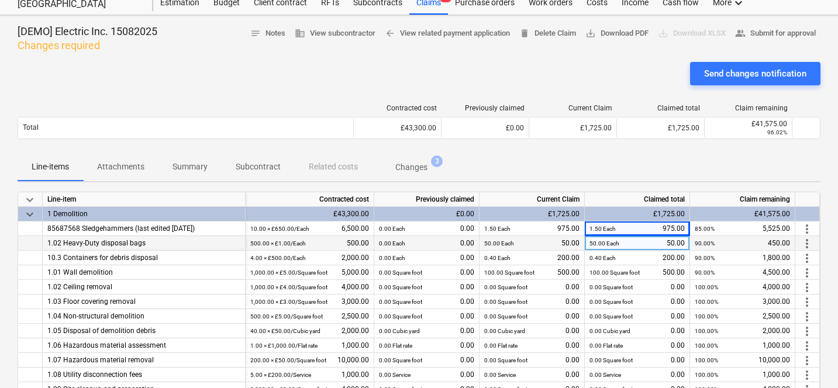
click at [807, 244] on span "more_vert" at bounding box center [807, 244] width 14 height 14
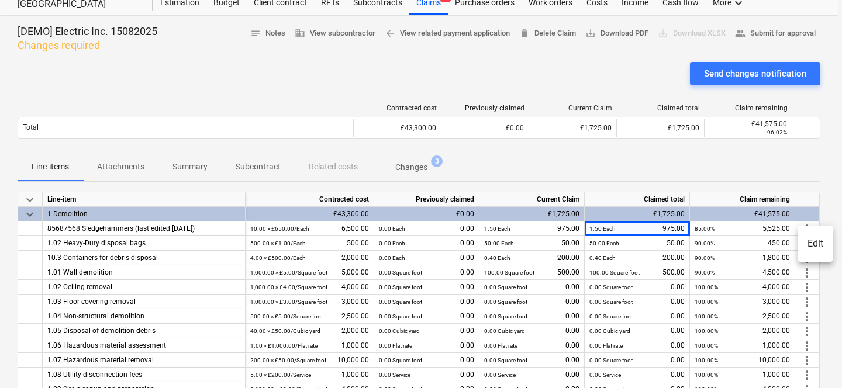
click at [809, 241] on li "Edit" at bounding box center [815, 243] width 34 height 27
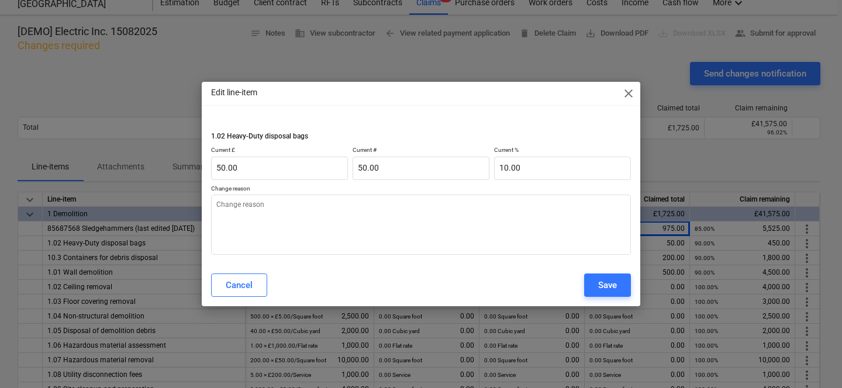
type textarea "x"
type input "10"
click at [506, 164] on input "10" at bounding box center [562, 168] width 137 height 23
type textarea "x"
type input "1"
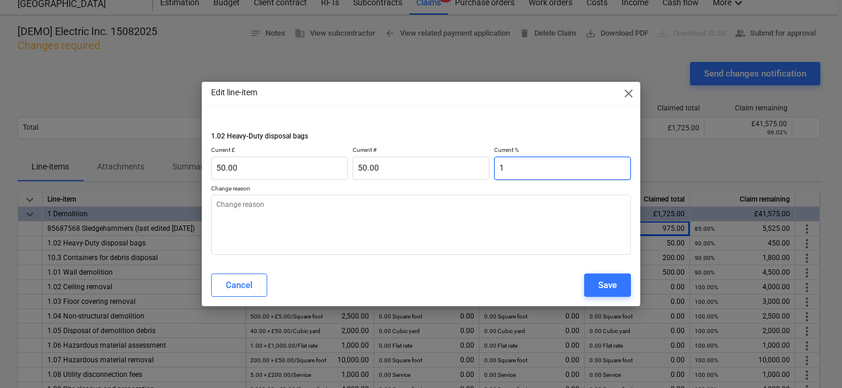
type input "5.00"
type textarea "x"
type input "0.00"
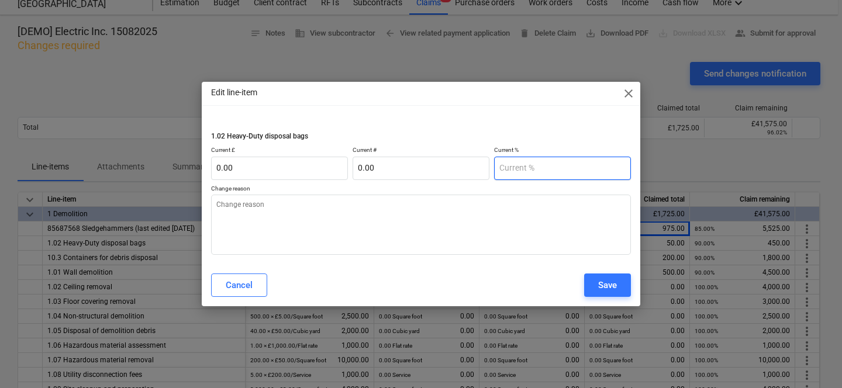
type textarea "x"
type input "8"
type input "40.00"
type input "8"
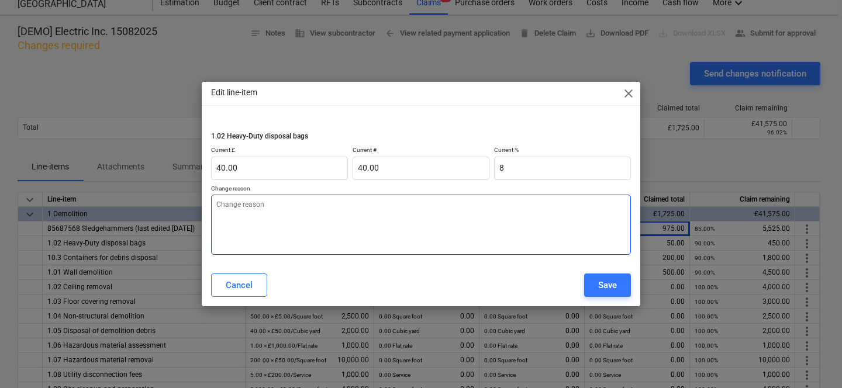
type textarea "x"
type input "8.00"
click at [492, 238] on textarea at bounding box center [421, 225] width 420 height 60
click at [594, 280] on button "Save" at bounding box center [607, 285] width 47 height 23
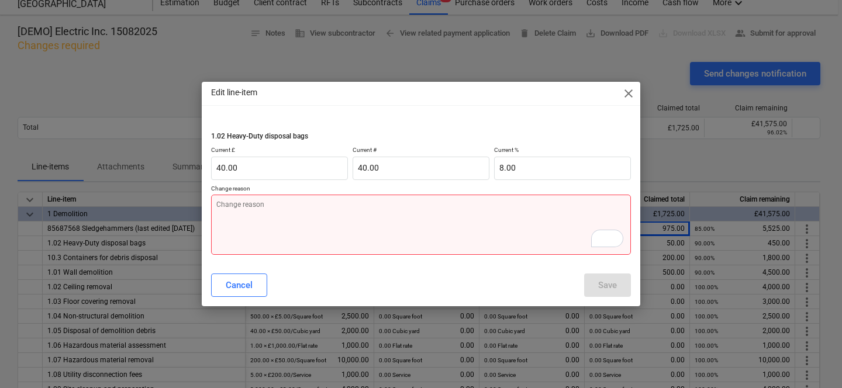
click at [514, 224] on textarea "To enrich screen reader interactions, please activate Accessibility in Grammarl…" at bounding box center [421, 225] width 420 height 60
type textarea "x"
type textarea "H"
type textarea "x"
type textarea "He"
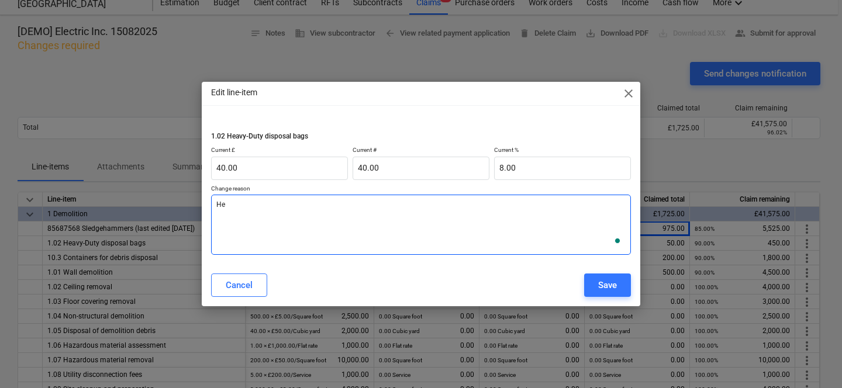
type textarea "x"
type textarea "Hey"
click at [623, 283] on button "Save" at bounding box center [607, 285] width 47 height 23
type textarea "x"
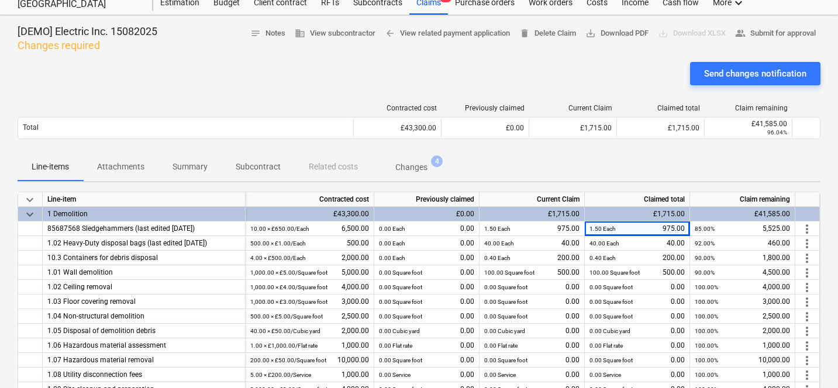
click at [518, 66] on div "Send changes notification" at bounding box center [419, 78] width 803 height 33
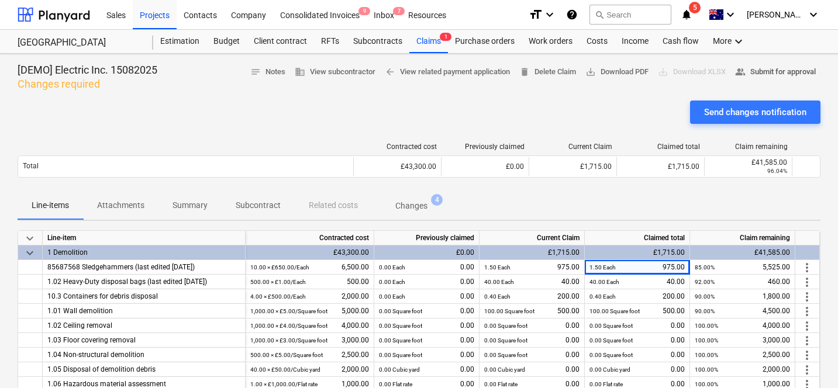
click at [750, 69] on span "people_alt Submit for approval" at bounding box center [775, 71] width 81 height 13
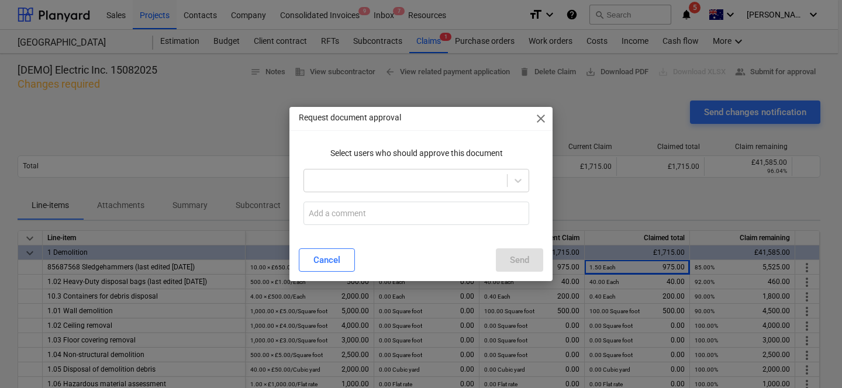
click at [456, 162] on div "Select users who should approve this document" at bounding box center [416, 154] width 235 height 22
click at [450, 170] on div at bounding box center [416, 180] width 226 height 23
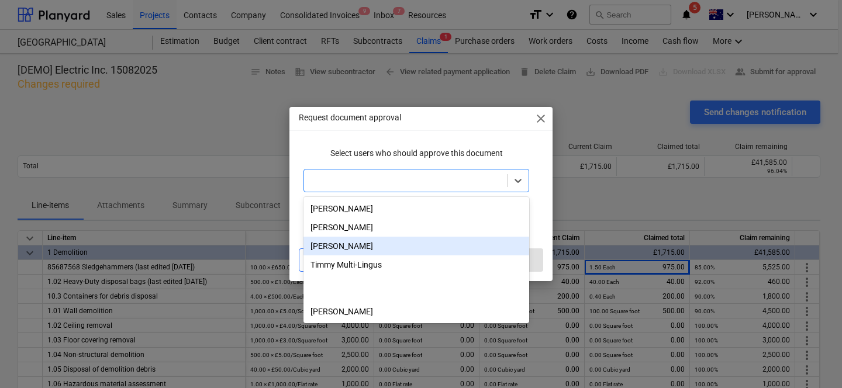
click at [394, 242] on div "[PERSON_NAME]" at bounding box center [416, 246] width 226 height 19
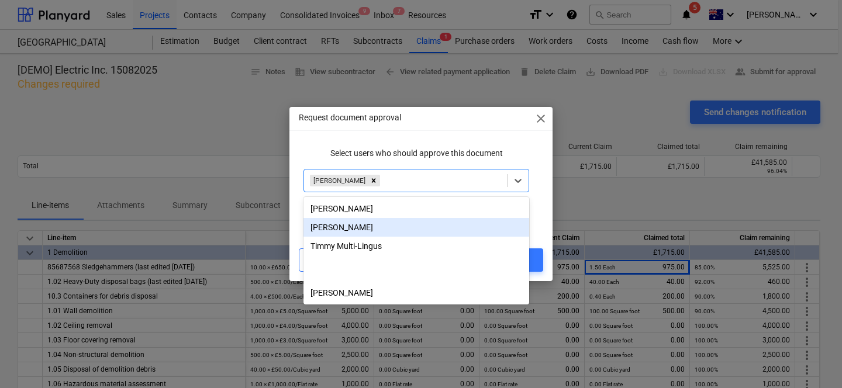
click at [538, 221] on div "Select users who should approve this document option Kelly Admin, selected. opt…" at bounding box center [421, 186] width 244 height 87
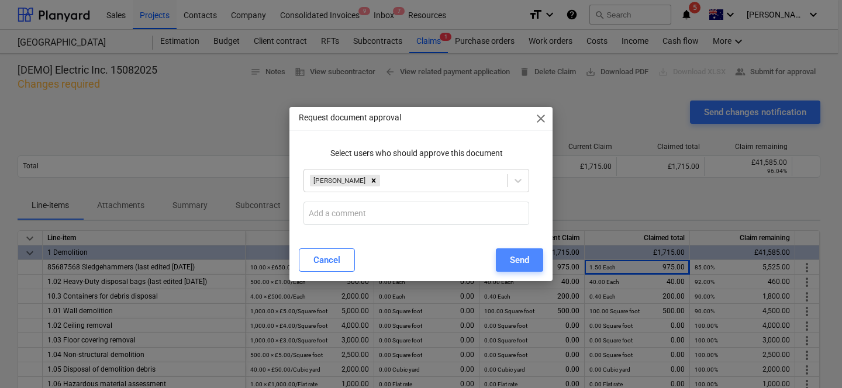
click at [524, 257] on div "Send" at bounding box center [519, 260] width 19 height 15
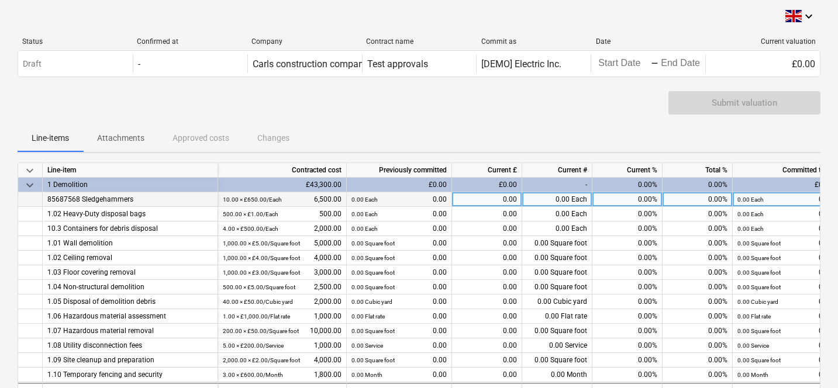
click at [599, 197] on div "0.00%" at bounding box center [627, 199] width 70 height 15
type input "10"
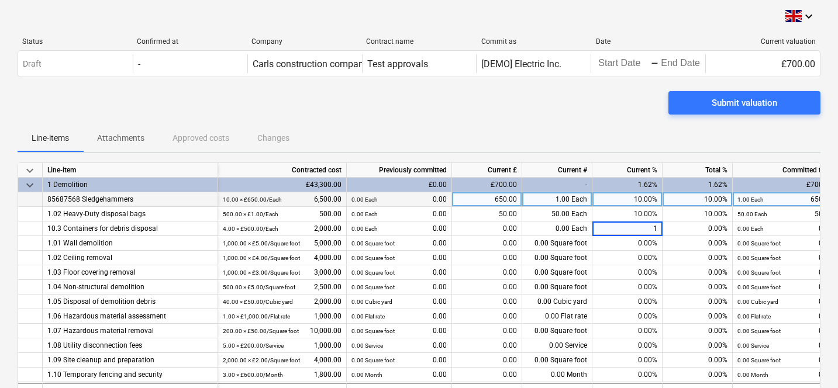
type input "10"
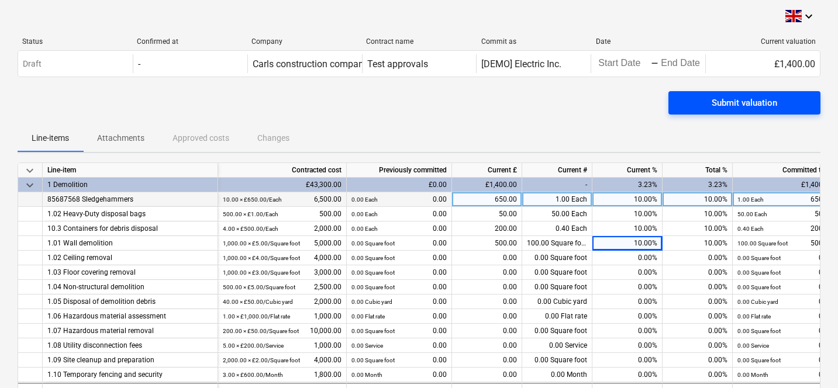
click at [700, 106] on span "Submit valuation" at bounding box center [744, 102] width 124 height 15
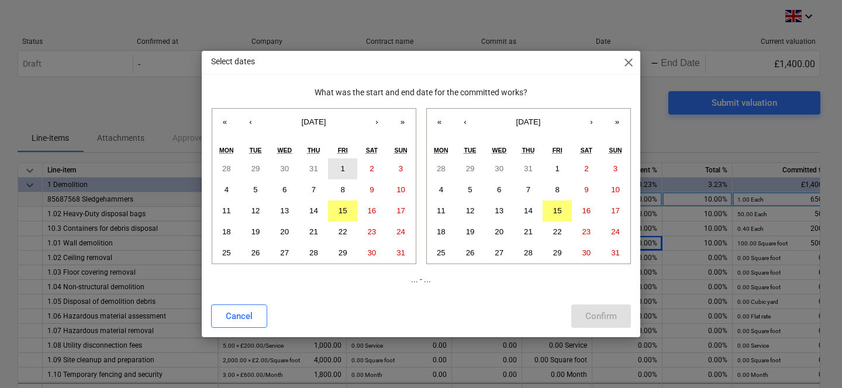
click at [338, 171] on button "1" at bounding box center [342, 168] width 29 height 21
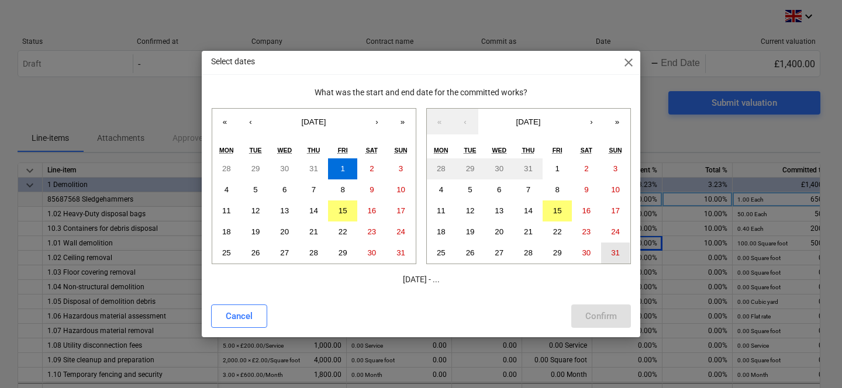
click at [611, 252] on abbr "31" at bounding box center [615, 252] width 9 height 9
click at [610, 315] on div "Confirm" at bounding box center [601, 316] width 32 height 15
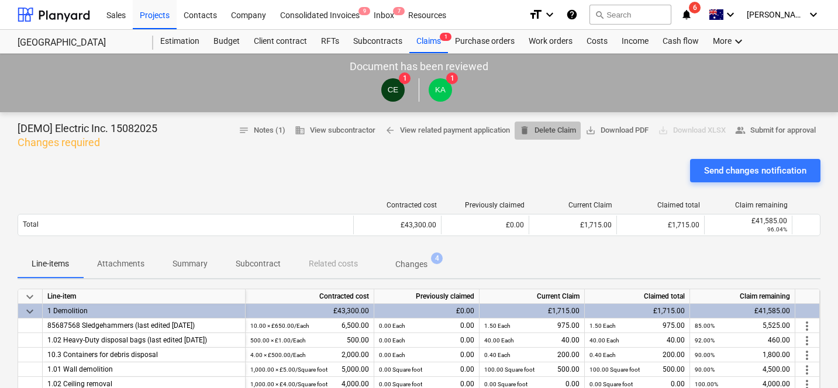
click at [545, 136] on span "delete Delete Claim" at bounding box center [547, 130] width 57 height 13
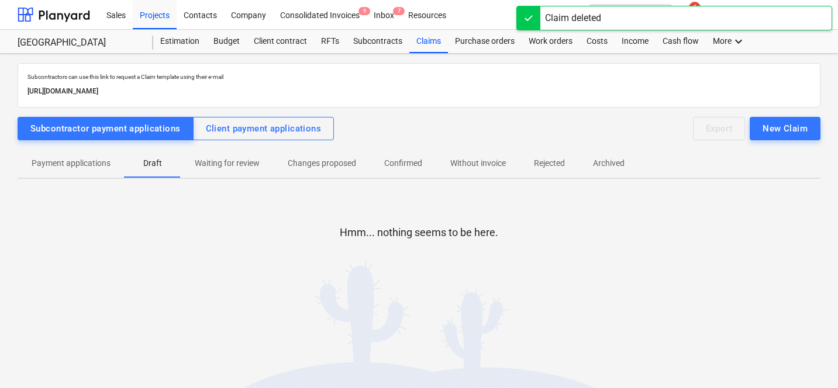
click at [549, 18] on div "Claim deleted" at bounding box center [573, 18] width 56 height 14
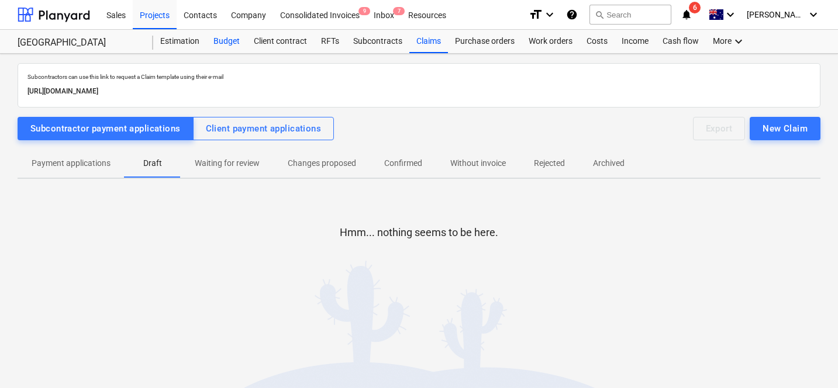
click at [236, 39] on div "Budget" at bounding box center [226, 41] width 40 height 23
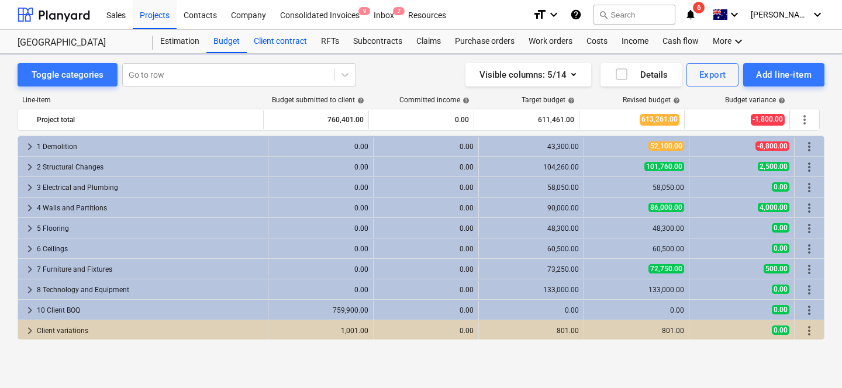
click at [276, 37] on div "Client contract" at bounding box center [280, 41] width 67 height 23
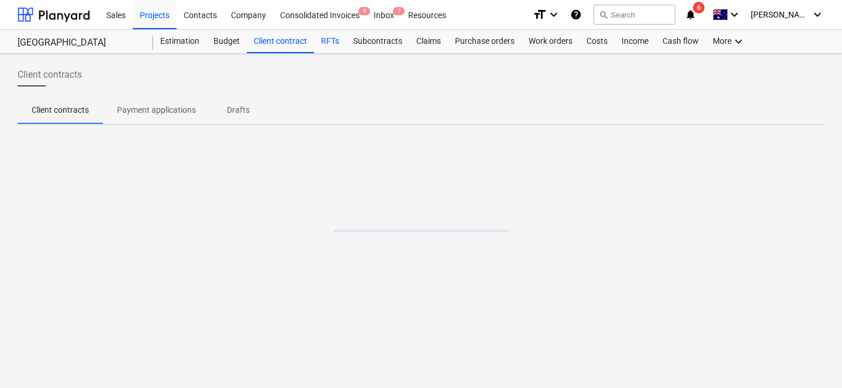
click at [330, 37] on div "RFTs" at bounding box center [330, 41] width 32 height 23
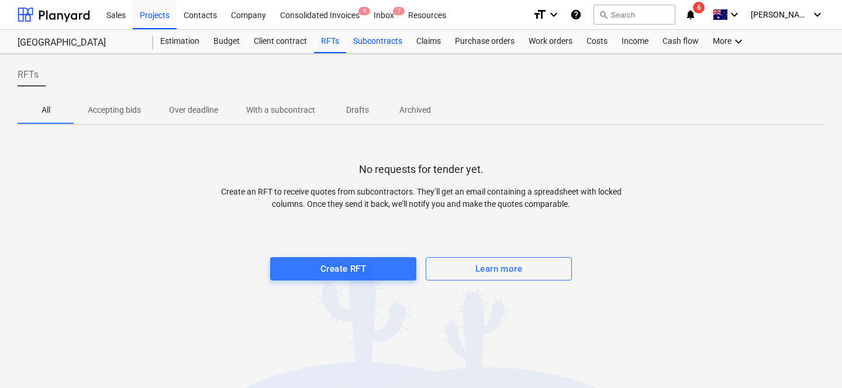
click at [365, 39] on div "Subcontracts" at bounding box center [377, 41] width 63 height 23
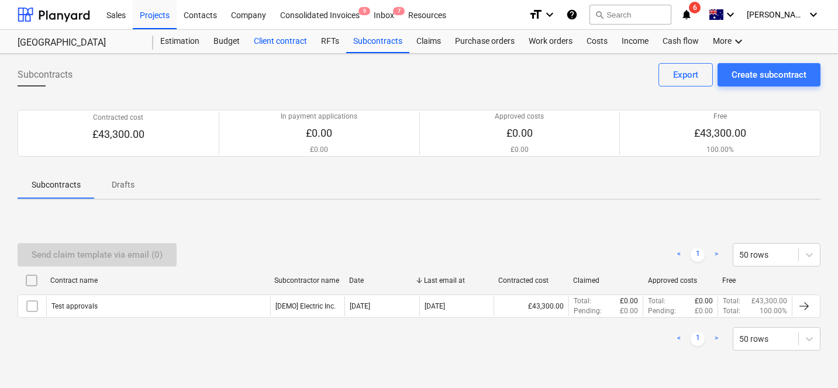
click at [247, 36] on div "Client contract" at bounding box center [280, 41] width 67 height 23
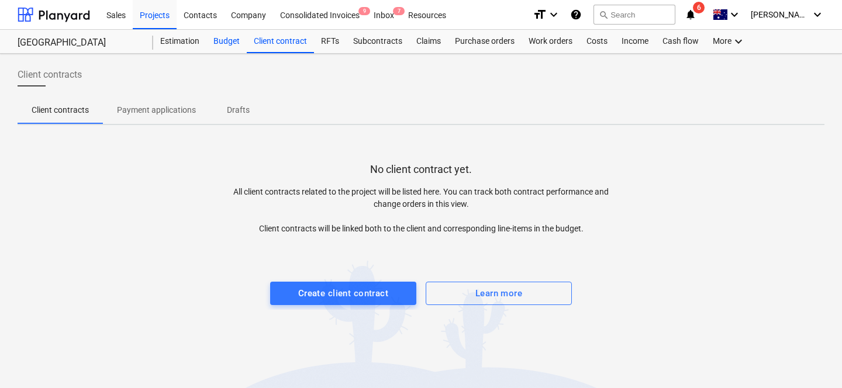
click at [223, 40] on div "Budget" at bounding box center [226, 41] width 40 height 23
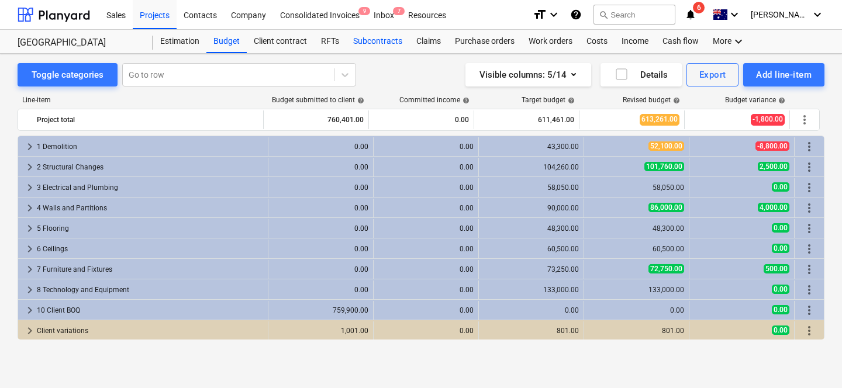
click at [377, 35] on div "Subcontracts" at bounding box center [377, 41] width 63 height 23
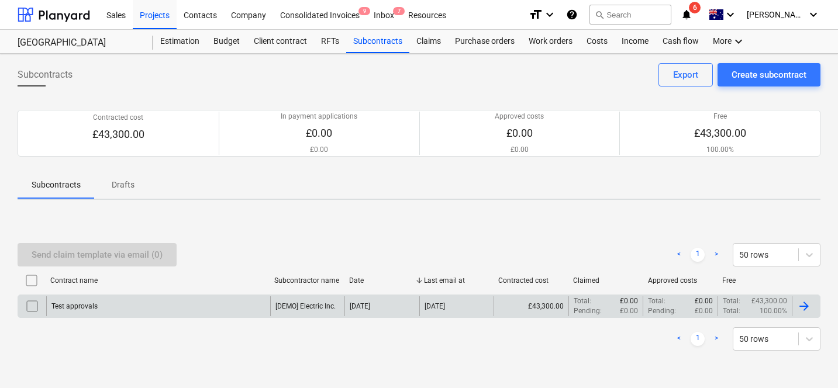
click at [158, 309] on div "Test approvals" at bounding box center [158, 306] width 224 height 20
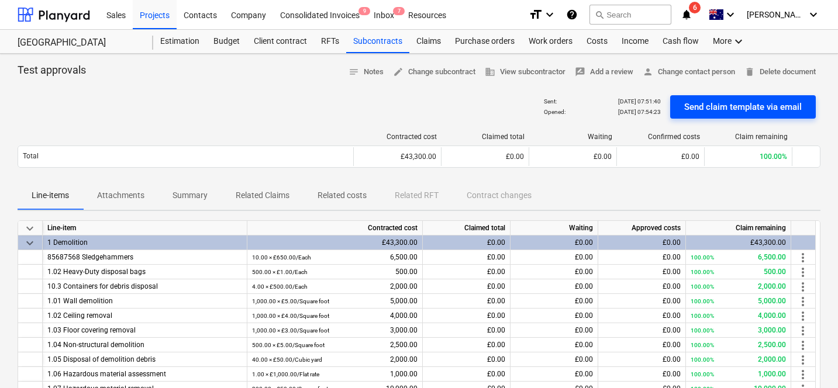
click at [698, 111] on div "Send claim template via email" at bounding box center [742, 106] width 117 height 15
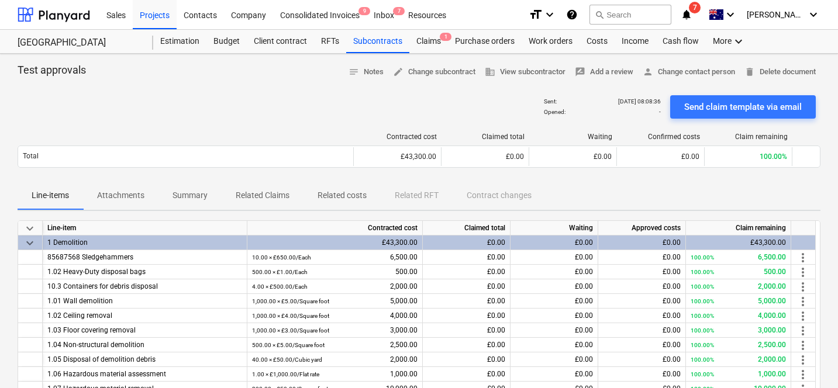
click at [692, 12] on icon "notifications" at bounding box center [686, 15] width 12 height 14
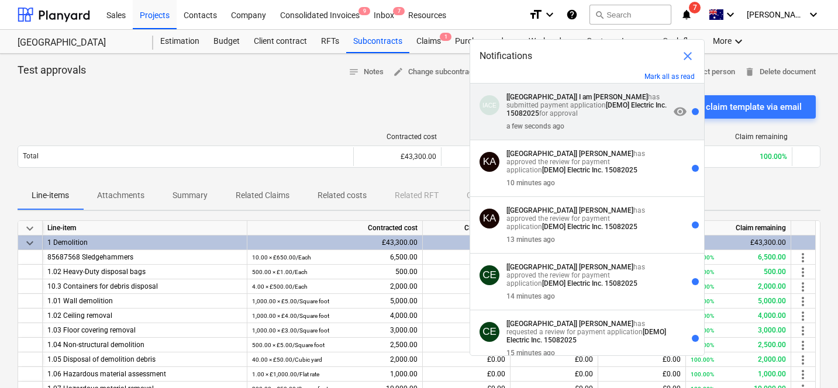
click at [599, 97] on strong "I am [PERSON_NAME]" at bounding box center [613, 97] width 69 height 8
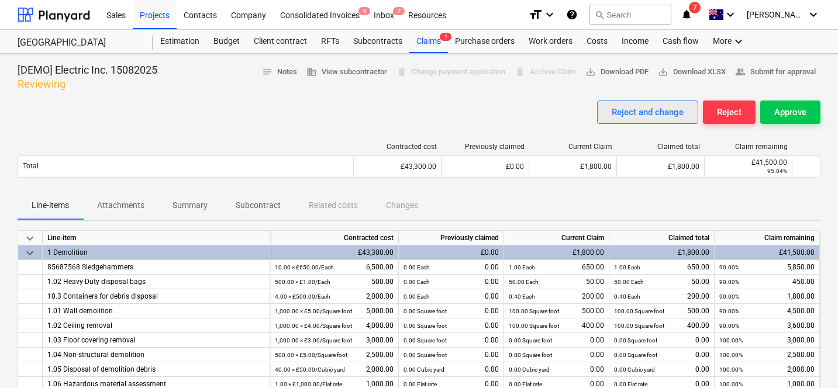
click at [663, 118] on div "Reject and change" at bounding box center [647, 112] width 72 height 15
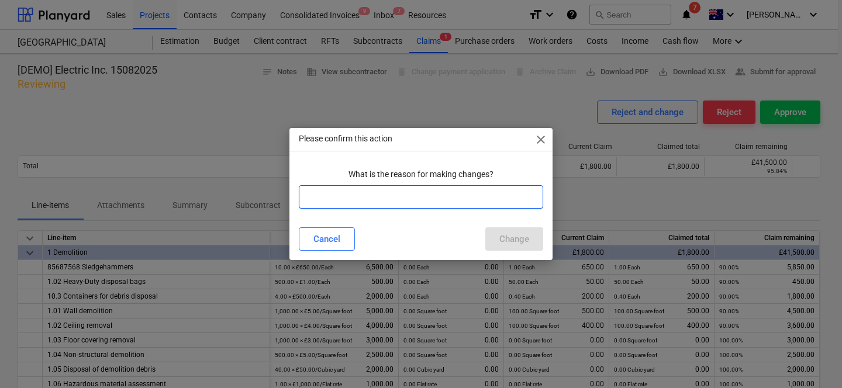
click at [448, 205] on input "text" at bounding box center [421, 196] width 244 height 23
type input "N"
type input "Changaroney"
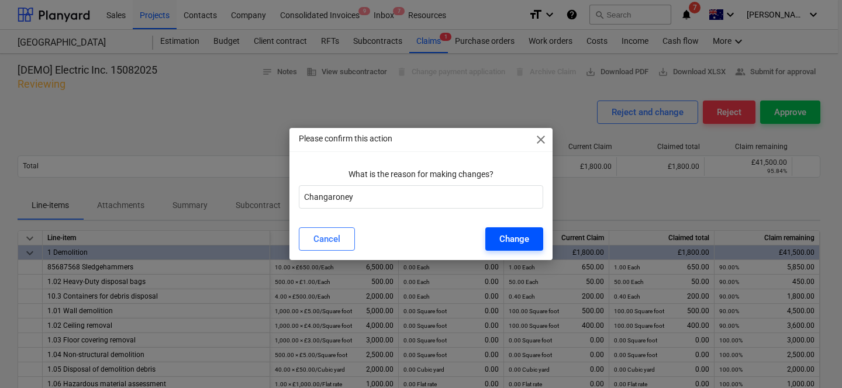
click at [521, 241] on div "Change" at bounding box center [514, 238] width 30 height 15
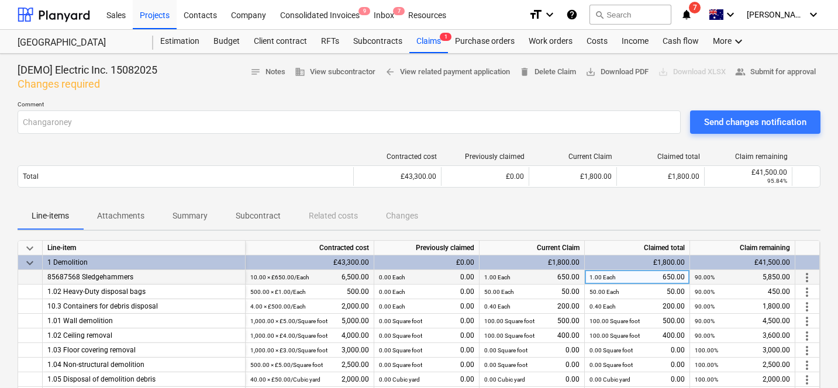
click at [810, 279] on span "more_vert" at bounding box center [807, 278] width 14 height 14
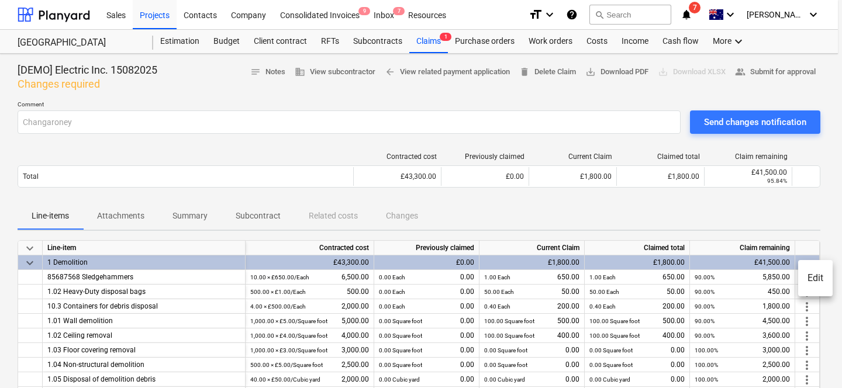
click at [810, 280] on li "Edit" at bounding box center [815, 278] width 34 height 27
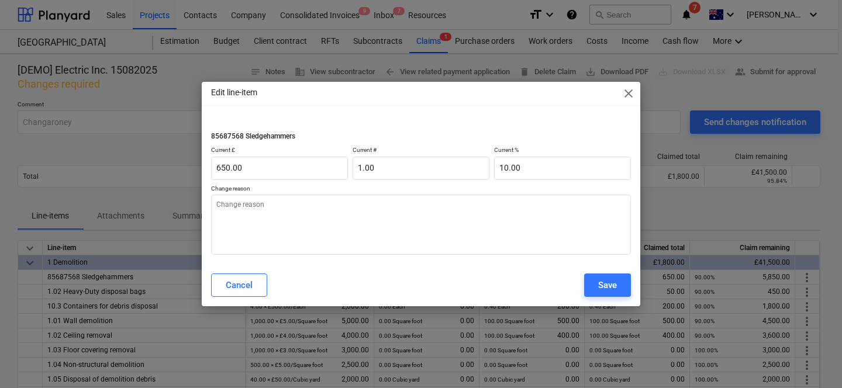
type textarea "x"
click at [540, 162] on input "10" at bounding box center [562, 168] width 137 height 23
type input "5"
type textarea "x"
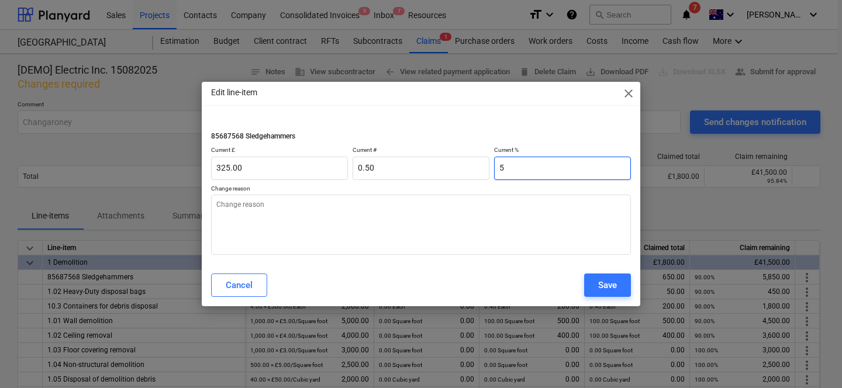
type input "325.00"
type input "0.50"
type input "5.00"
click at [551, 217] on textarea at bounding box center [421, 225] width 420 height 60
click at [600, 295] on button "Save" at bounding box center [607, 285] width 47 height 23
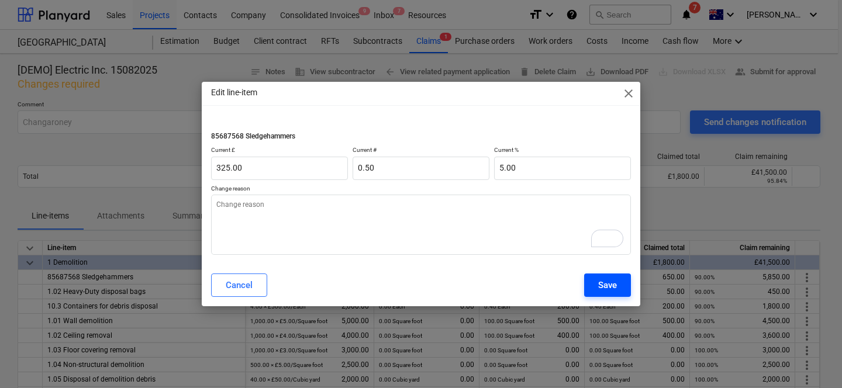
type textarea "x"
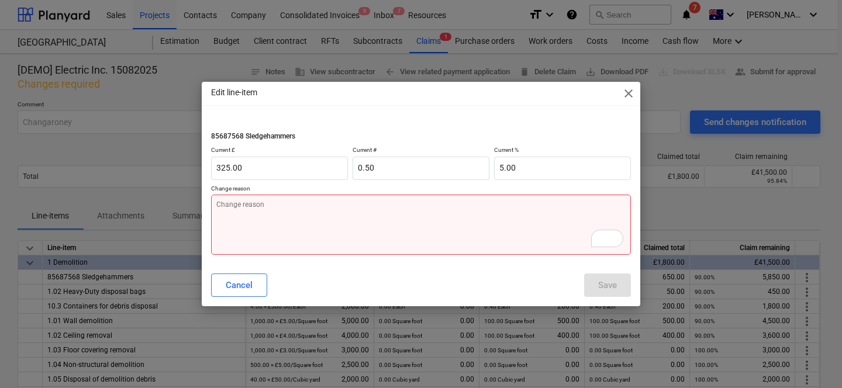
click at [544, 203] on textarea "To enrich screen reader interactions, please activate Accessibility in Grammarl…" at bounding box center [421, 225] width 420 height 60
type textarea "a"
type textarea "x"
type textarea "af"
type textarea "x"
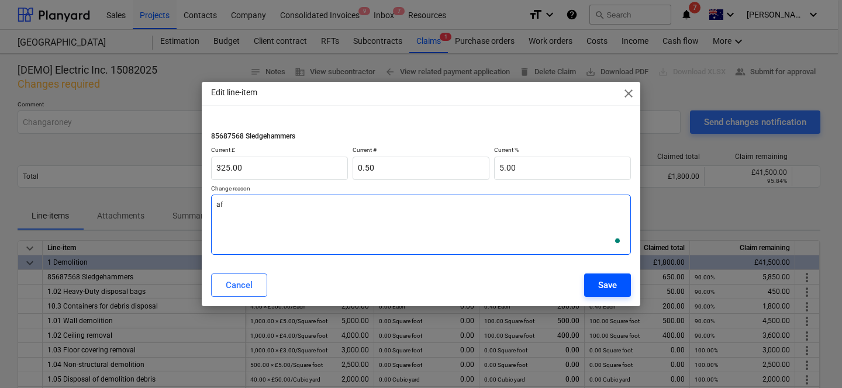
type textarea "af"
click at [593, 288] on button "Save" at bounding box center [607, 285] width 47 height 23
type textarea "x"
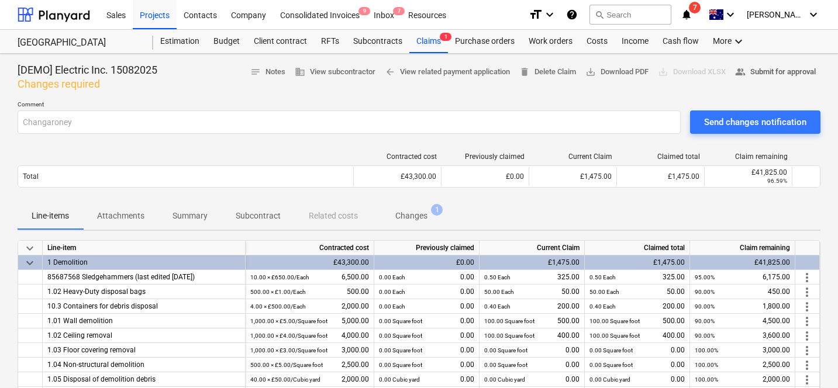
click at [744, 68] on span "people_alt Submit for approval" at bounding box center [775, 71] width 81 height 13
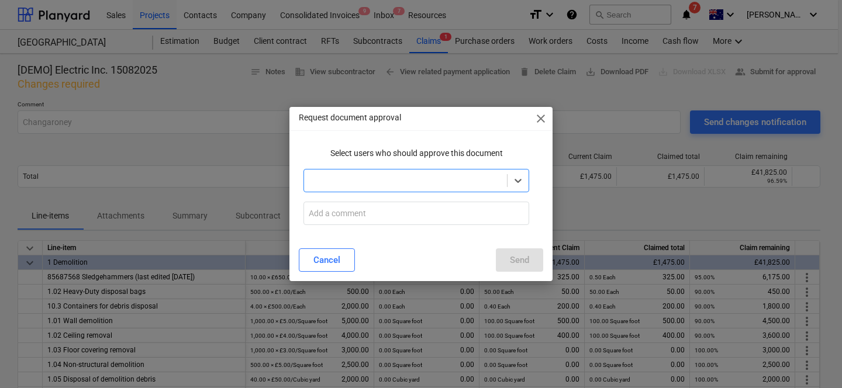
click at [428, 182] on div at bounding box center [405, 181] width 191 height 12
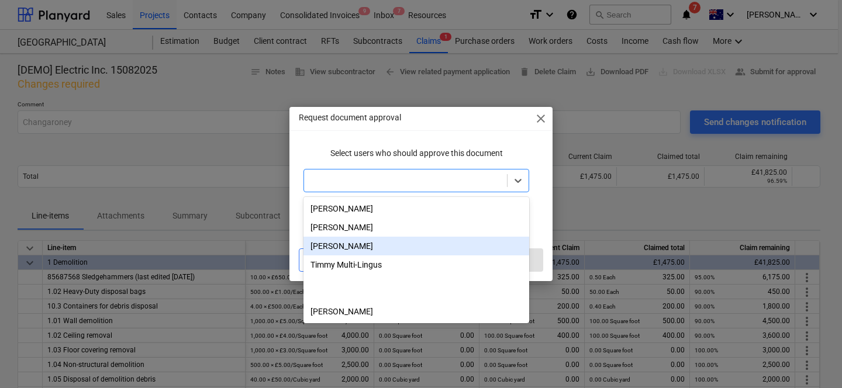
click at [368, 245] on div "[PERSON_NAME]" at bounding box center [416, 246] width 226 height 19
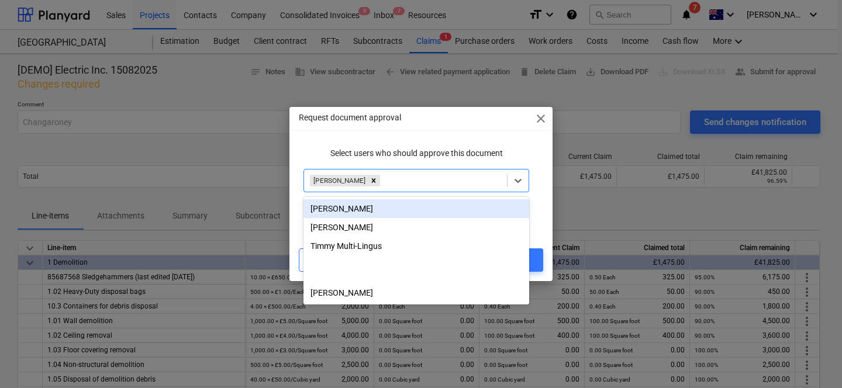
click at [388, 148] on p "Select users who should approve this document" at bounding box center [416, 153] width 226 height 12
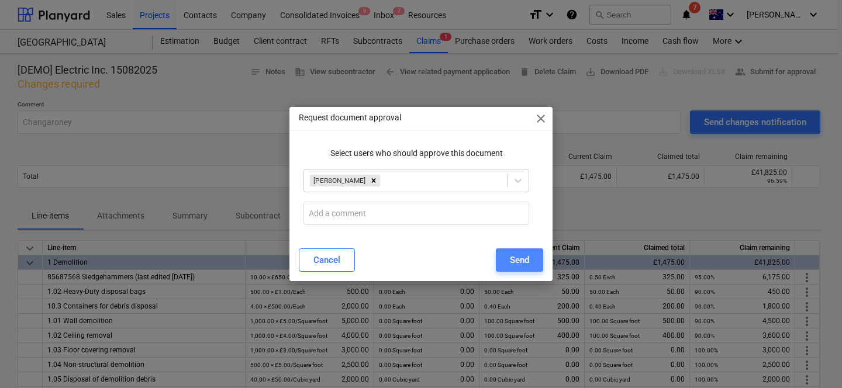
click at [516, 262] on div "Send" at bounding box center [519, 260] width 19 height 15
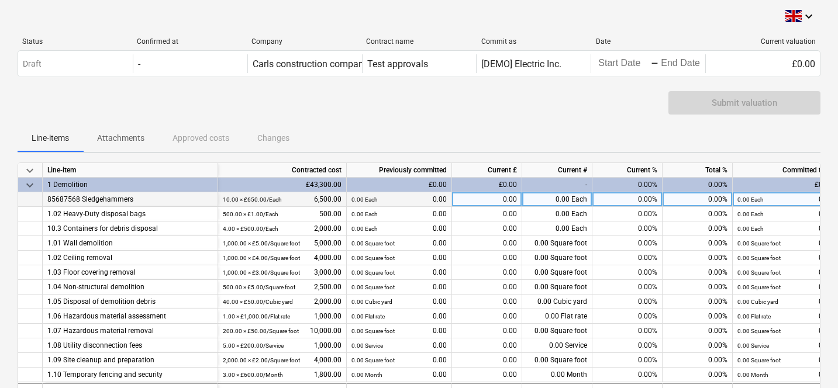
click at [638, 202] on div "0.00%" at bounding box center [627, 199] width 70 height 15
type input "10"
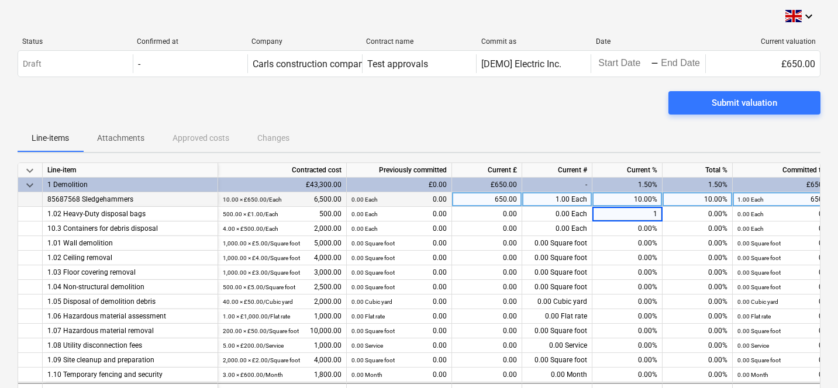
type input "10"
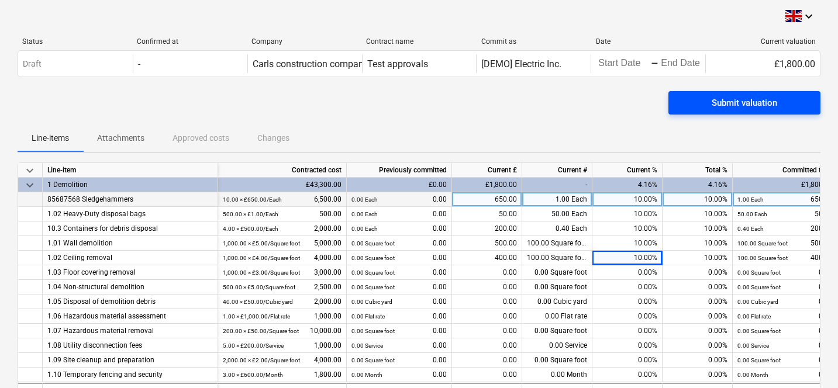
click at [679, 100] on button "Submit valuation" at bounding box center [744, 102] width 152 height 23
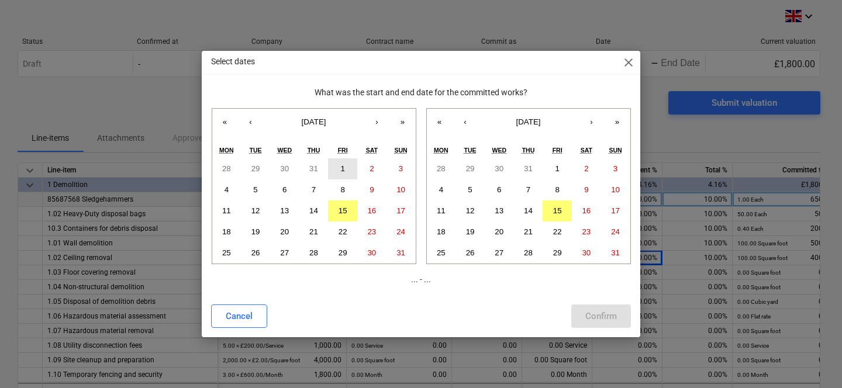
click at [342, 164] on abbr "1" at bounding box center [342, 168] width 4 height 9
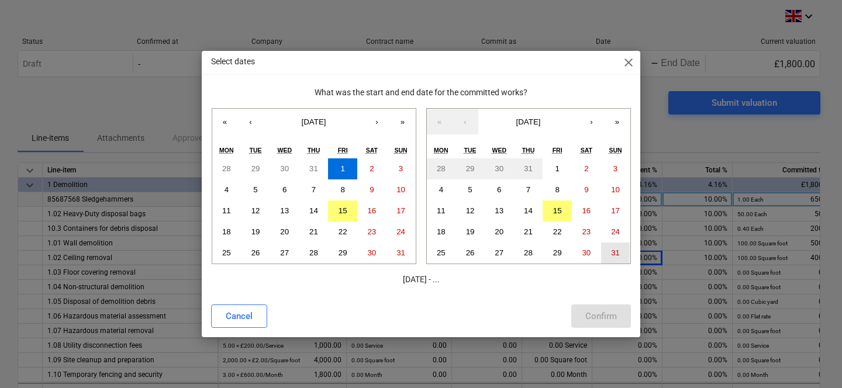
click at [612, 248] on abbr "31" at bounding box center [615, 252] width 9 height 9
click at [603, 302] on div "Cancel Confirm" at bounding box center [421, 316] width 434 height 33
click at [596, 316] on div "Confirm" at bounding box center [601, 316] width 32 height 15
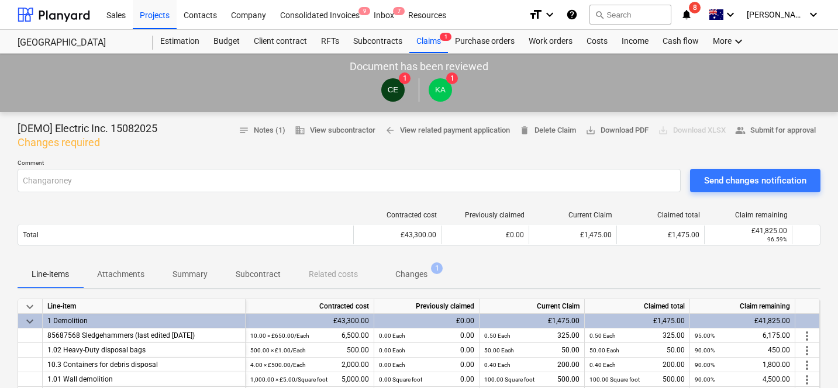
click at [707, 150] on div at bounding box center [419, 154] width 803 height 9
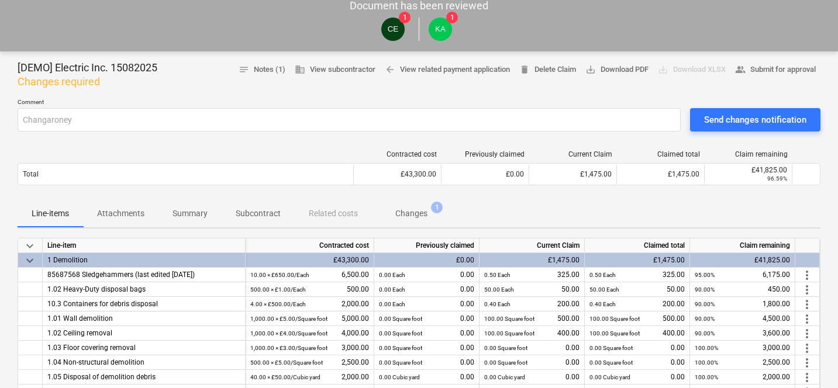
scroll to position [70, 0]
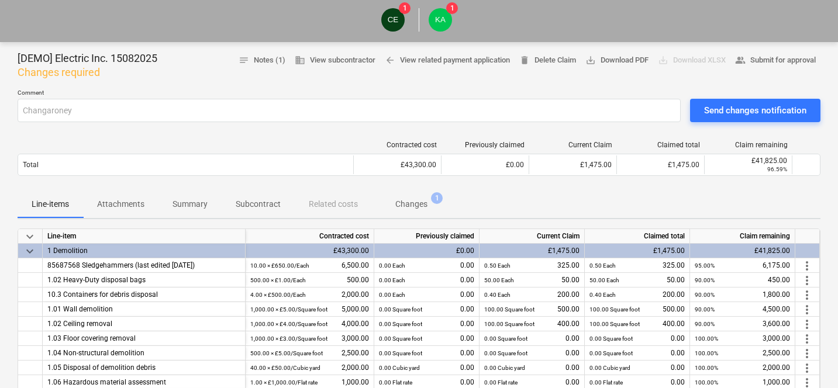
click at [598, 134] on div "Contracted cost Previously claimed Current Claim Claimed total Claim remaining …" at bounding box center [419, 161] width 803 height 58
